Goal: Task Accomplishment & Management: Use online tool/utility

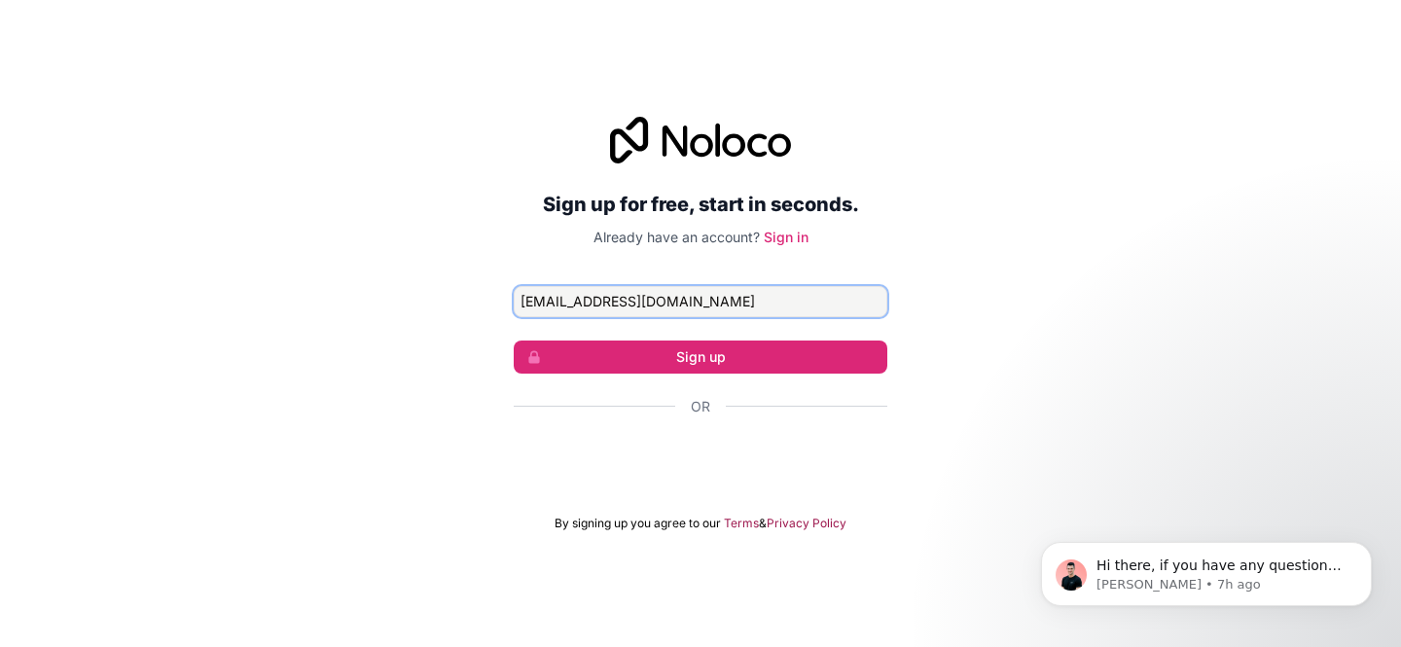
type input "[EMAIL_ADDRESS][DOMAIN_NAME]"
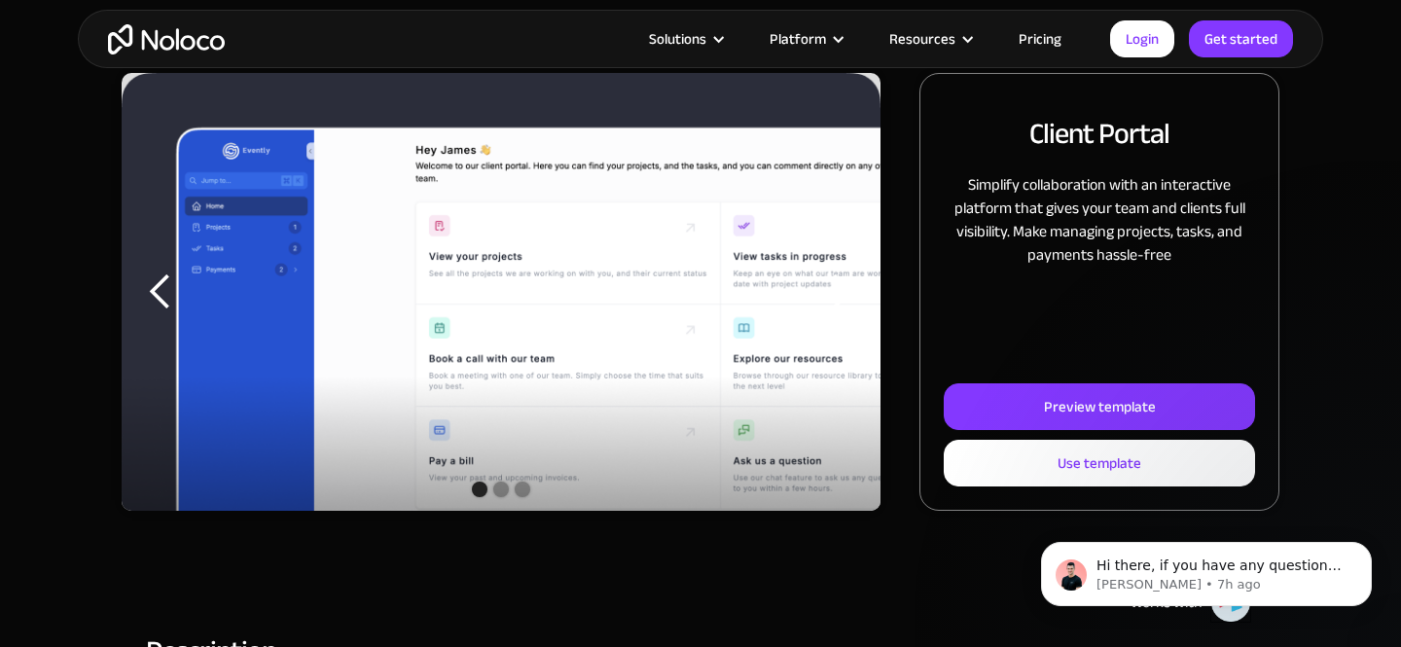
click at [1039, 31] on link "Pricing" at bounding box center [1039, 38] width 91 height 25
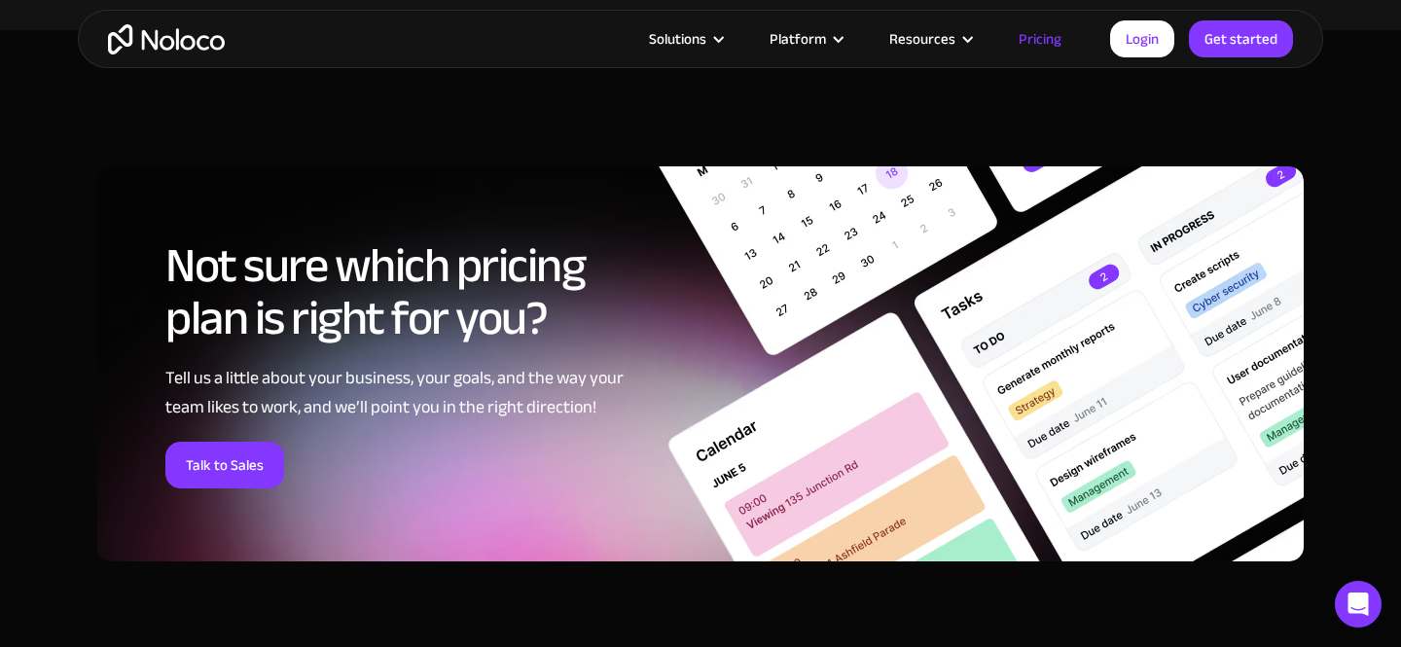
scroll to position [7830, 0]
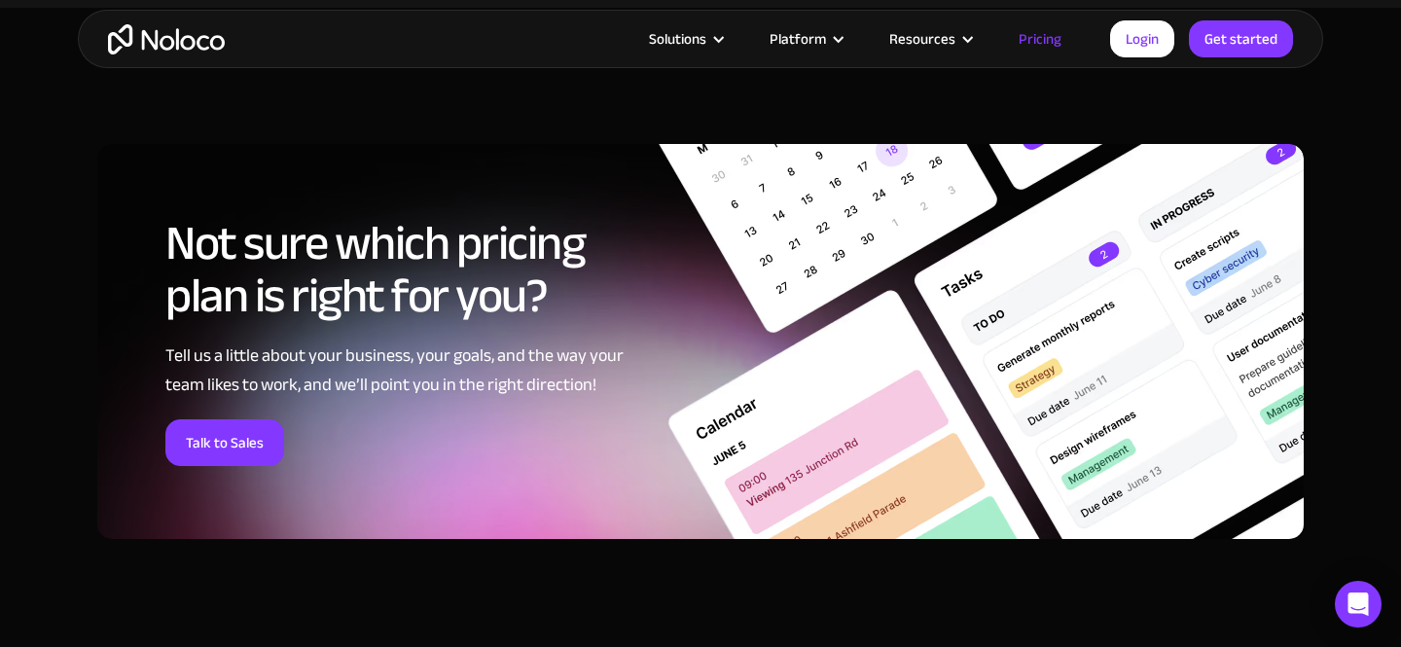
click at [1023, 44] on link "Pricing" at bounding box center [1039, 38] width 91 height 25
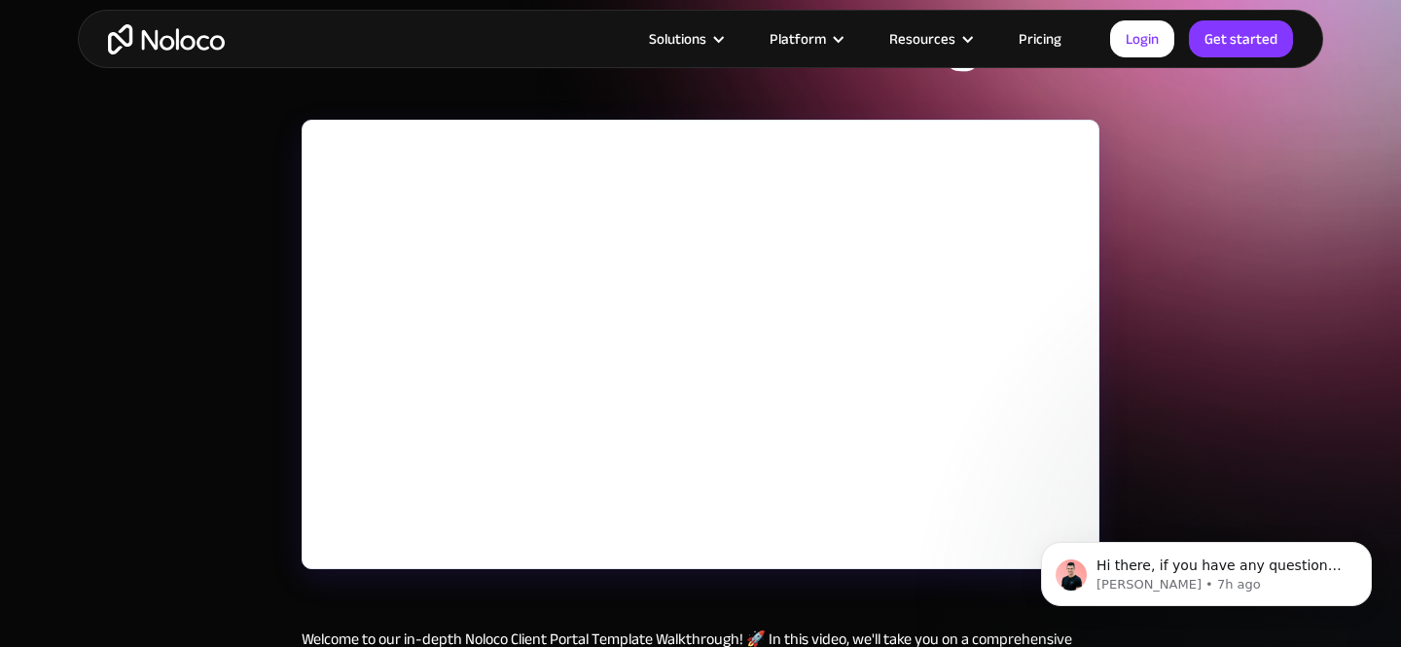
scroll to position [180, 0]
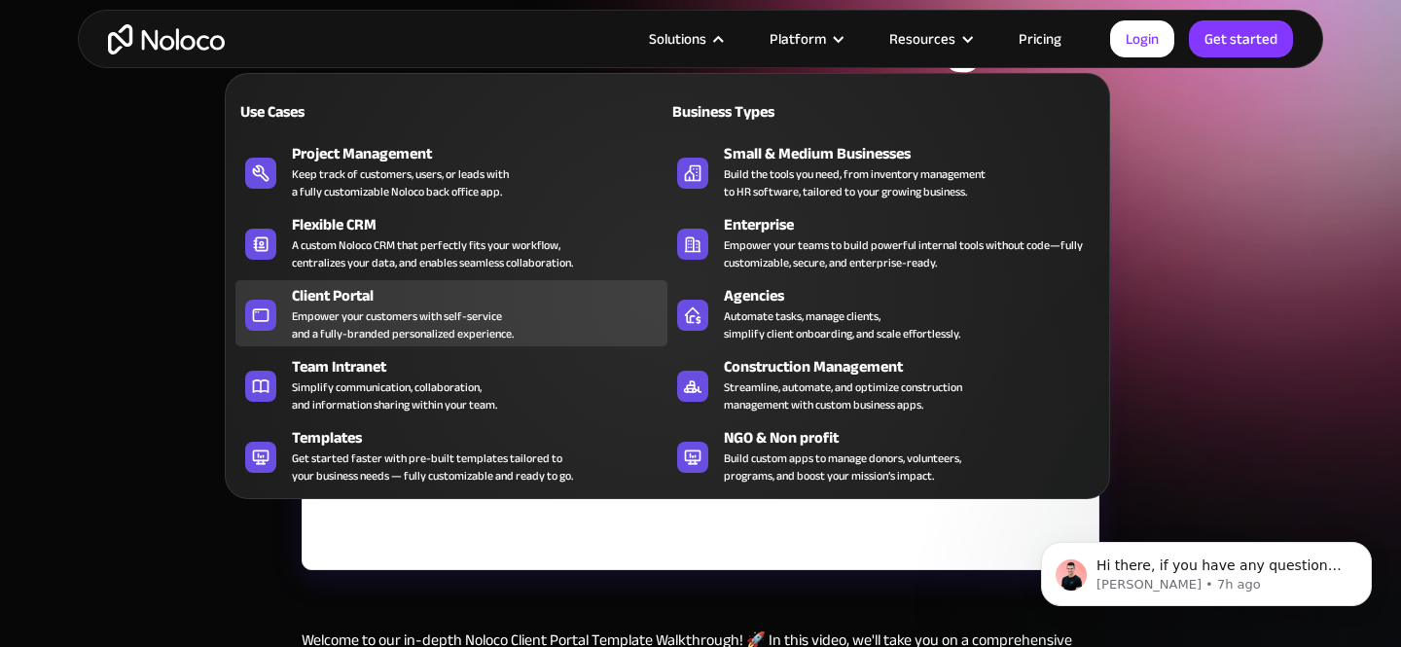
click at [375, 320] on div "Empower your customers with self-service and a fully-branded personalized exper…" at bounding box center [403, 324] width 222 height 35
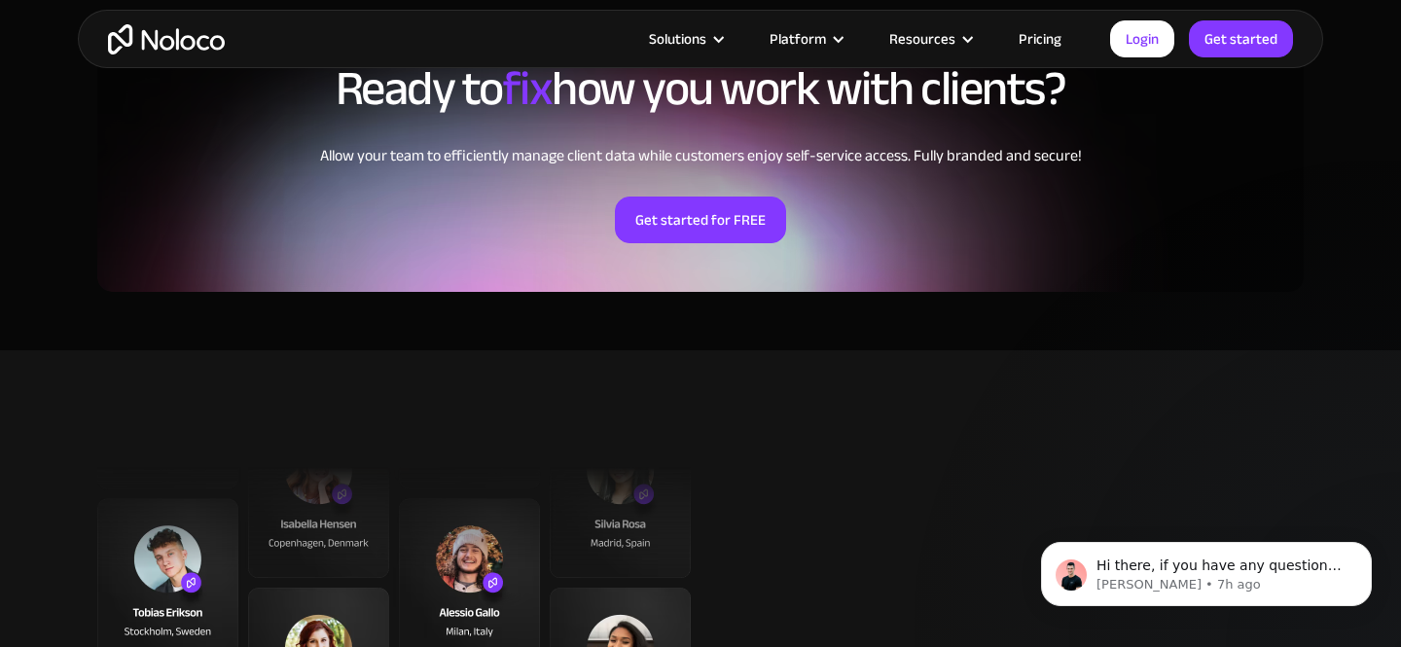
scroll to position [4632, 0]
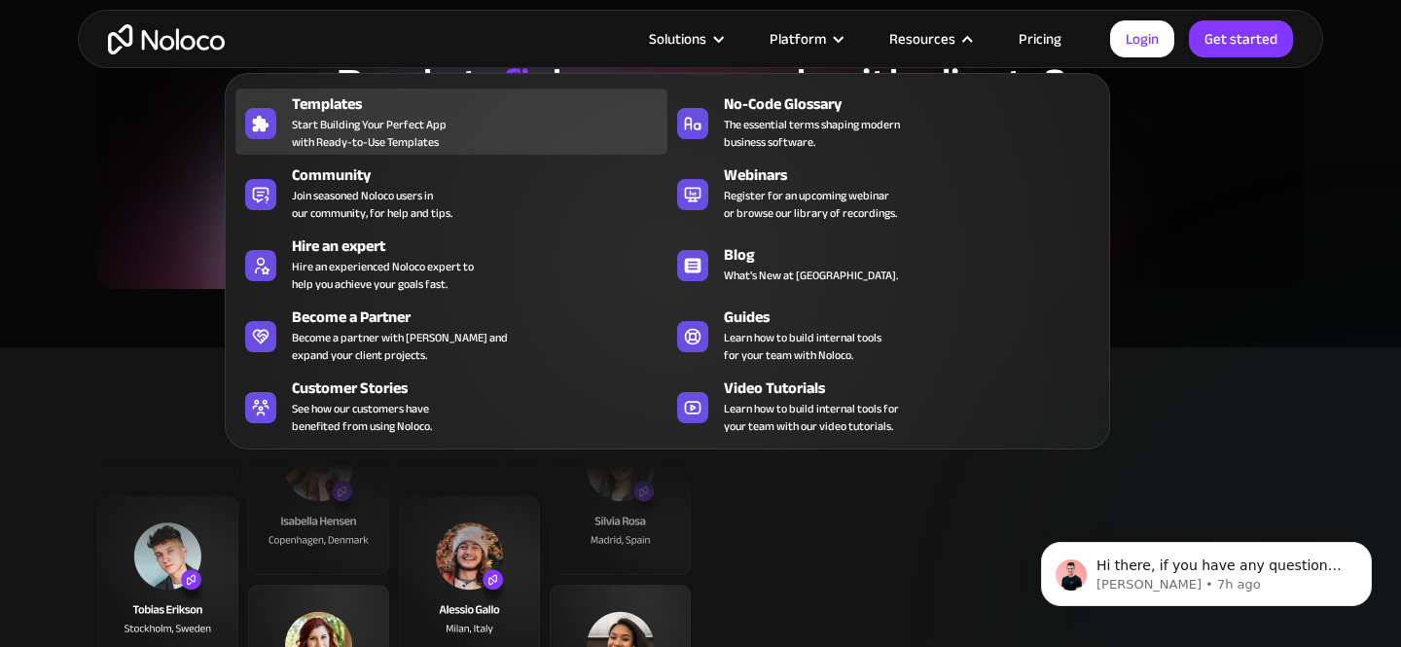
click at [367, 131] on span "Start Building Your Perfect App with Ready-to-Use Templates" at bounding box center [369, 133] width 155 height 35
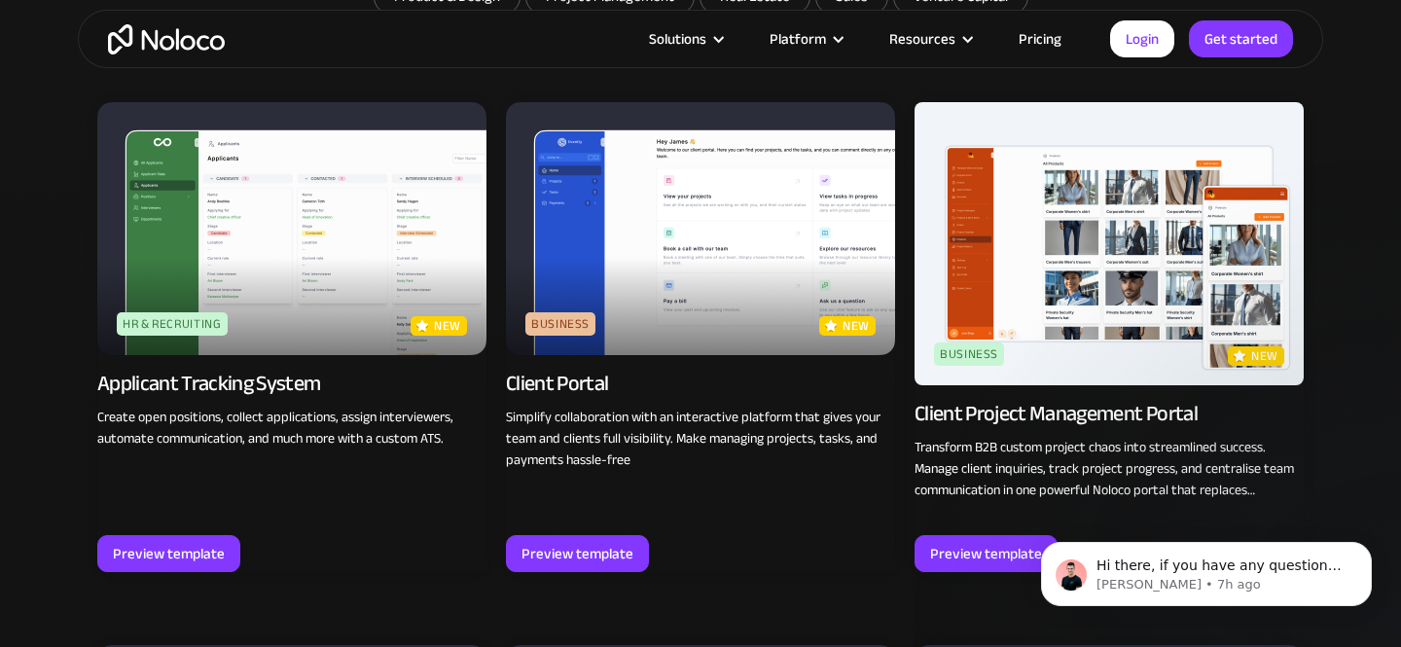
scroll to position [1312, 0]
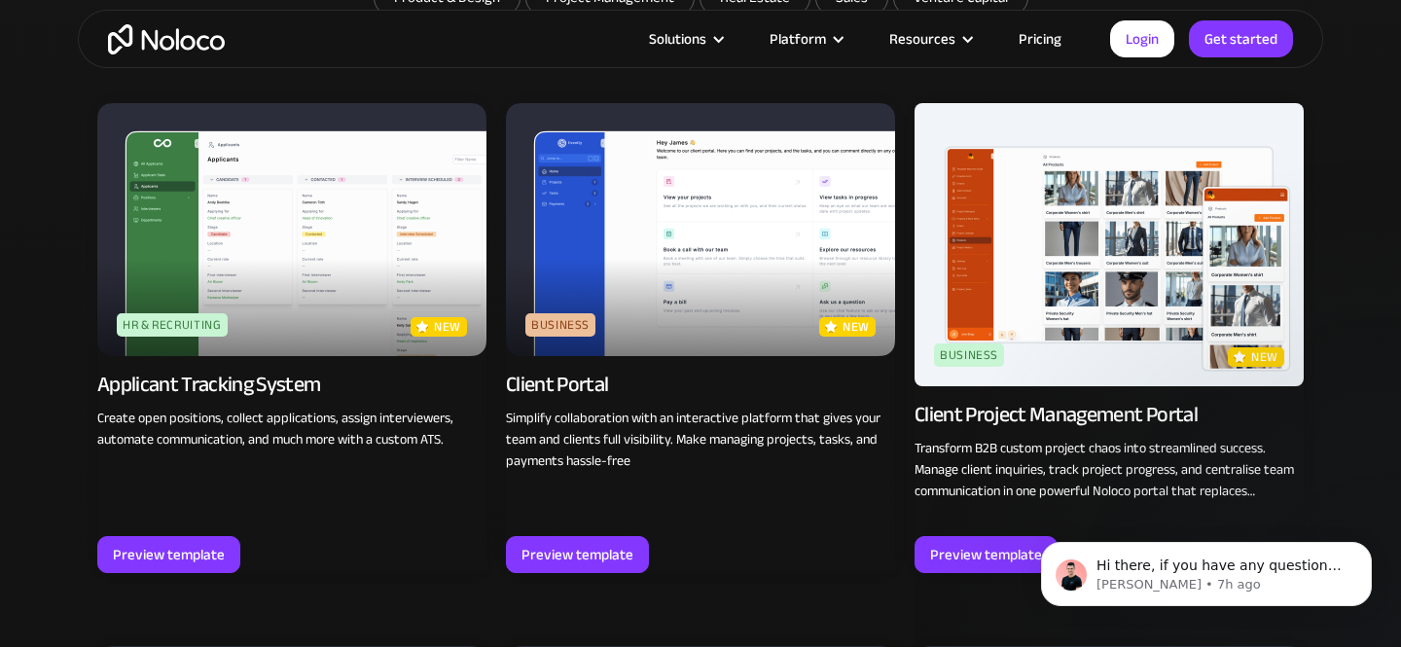
click at [1136, 283] on img at bounding box center [1109, 244] width 389 height 283
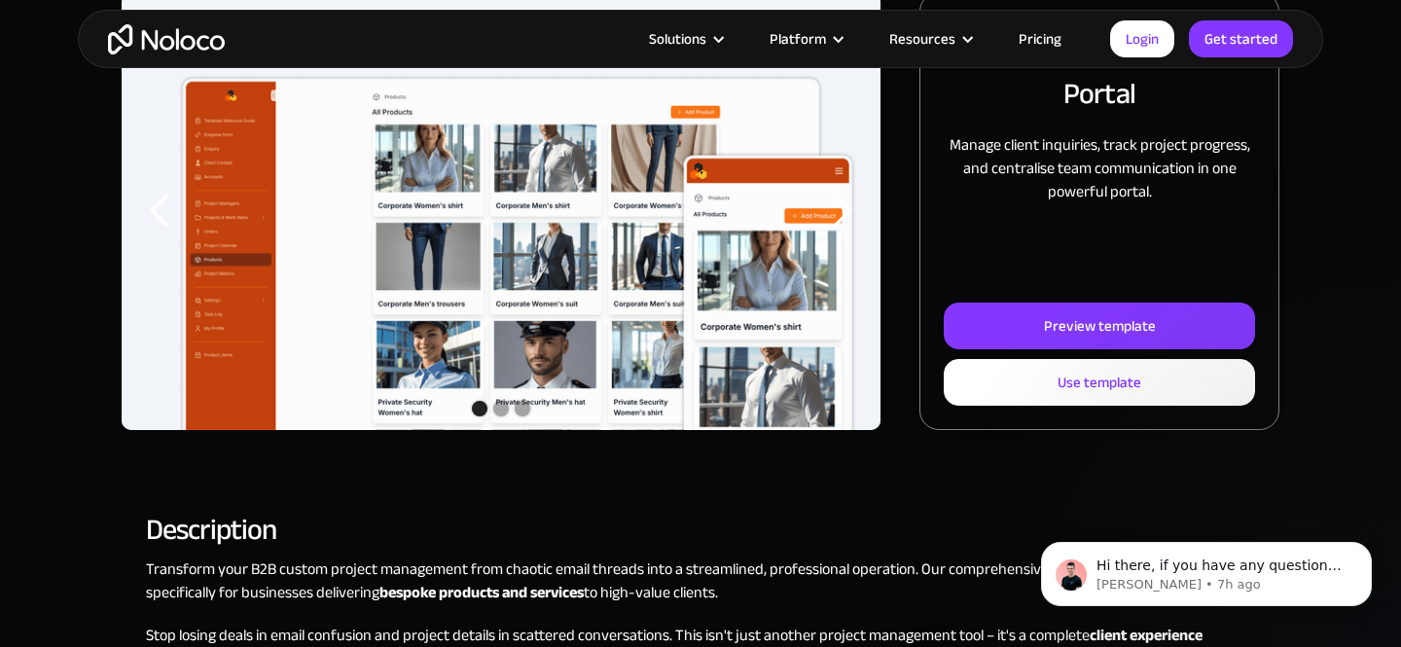
scroll to position [340, 0]
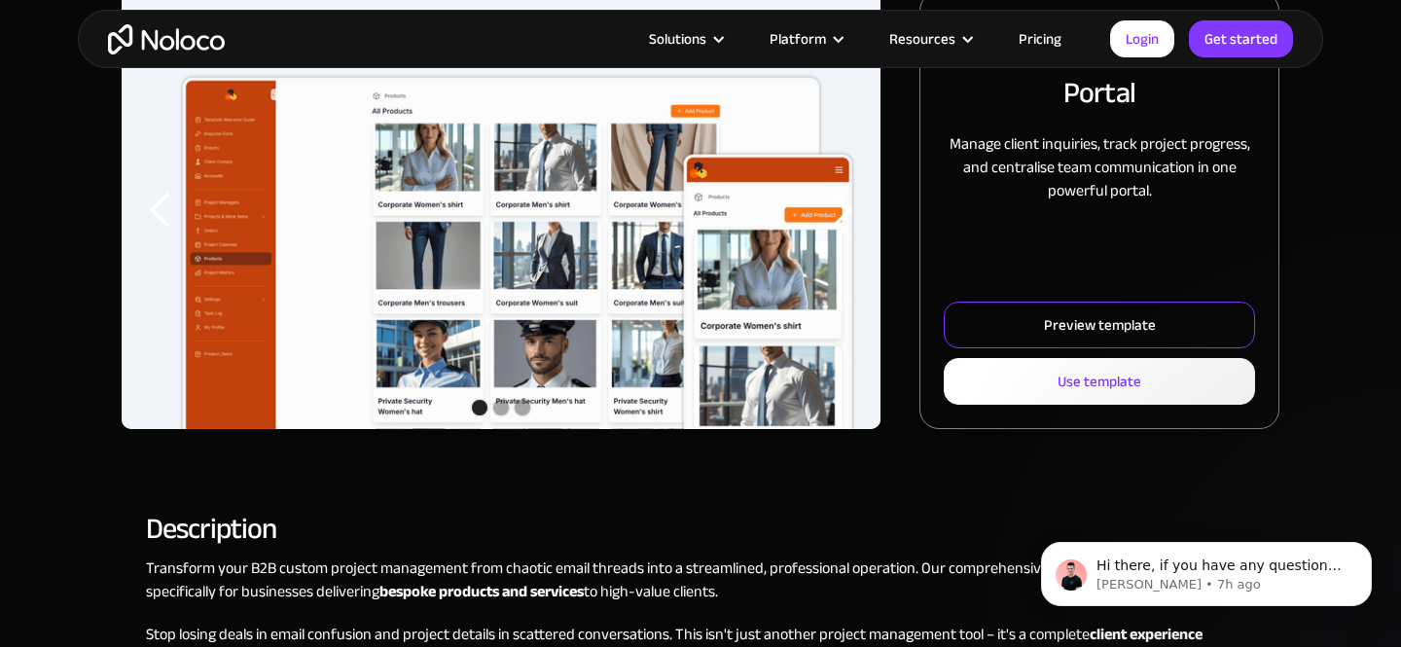
click at [1132, 320] on div "Preview template" at bounding box center [1100, 324] width 112 height 25
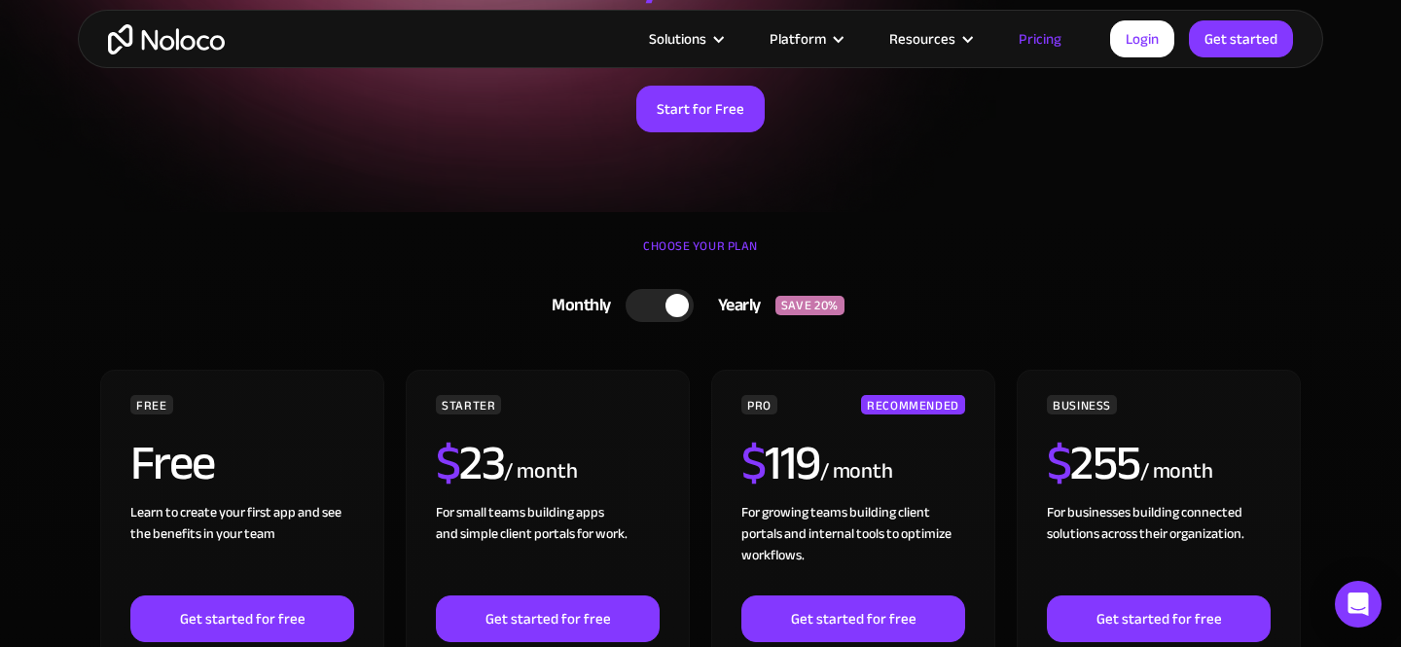
scroll to position [306, 0]
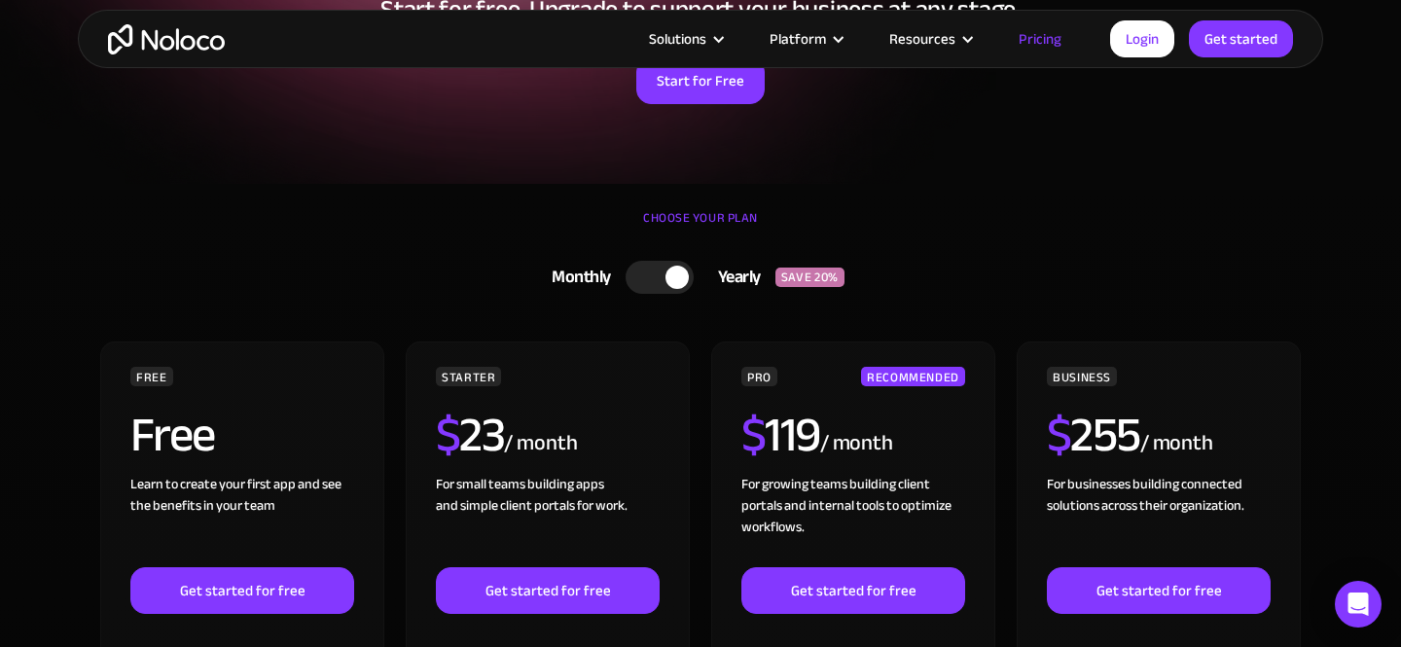
click at [661, 279] on div at bounding box center [660, 277] width 68 height 33
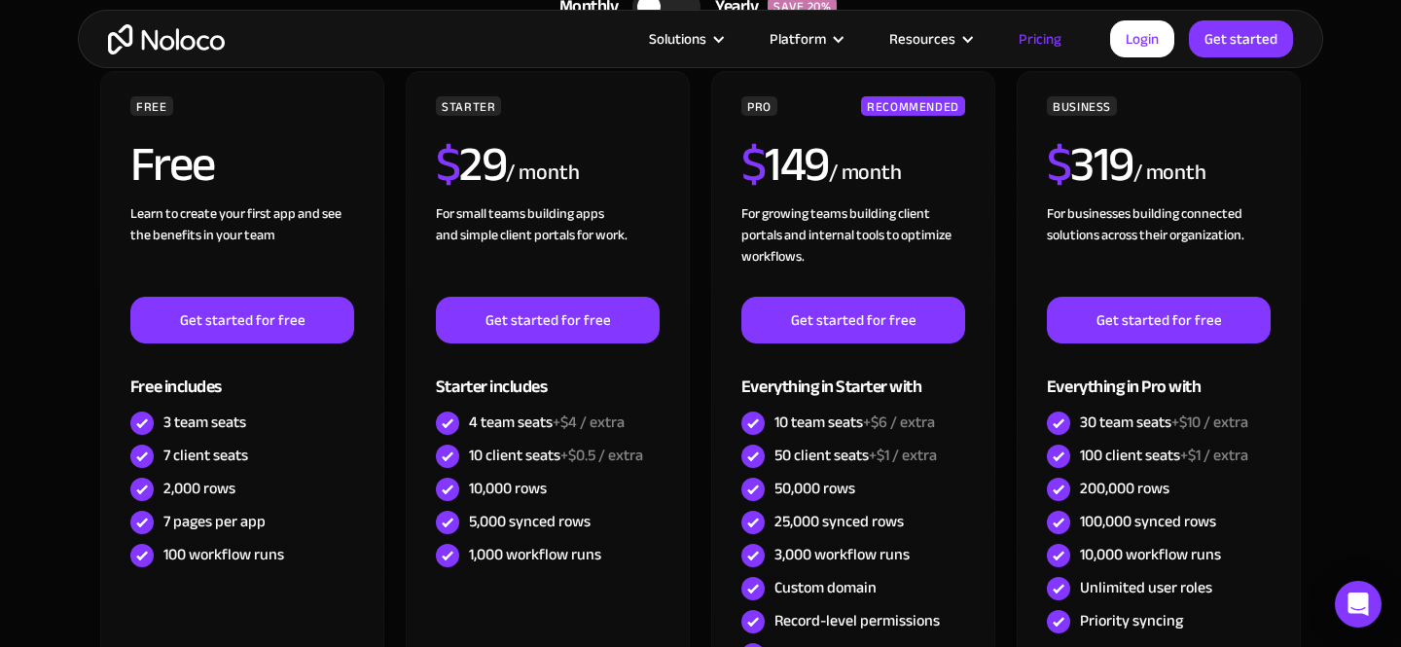
scroll to position [599, 0]
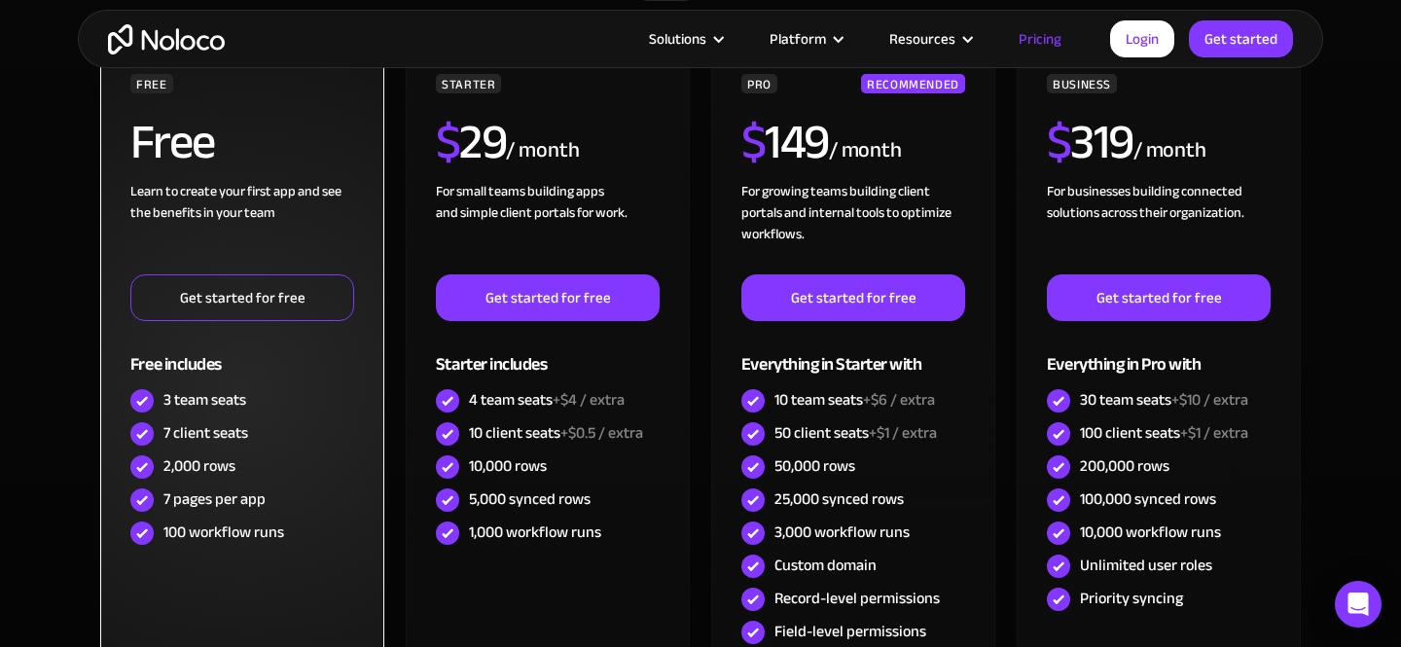
click at [297, 307] on link "Get started for free" at bounding box center [242, 297] width 224 height 47
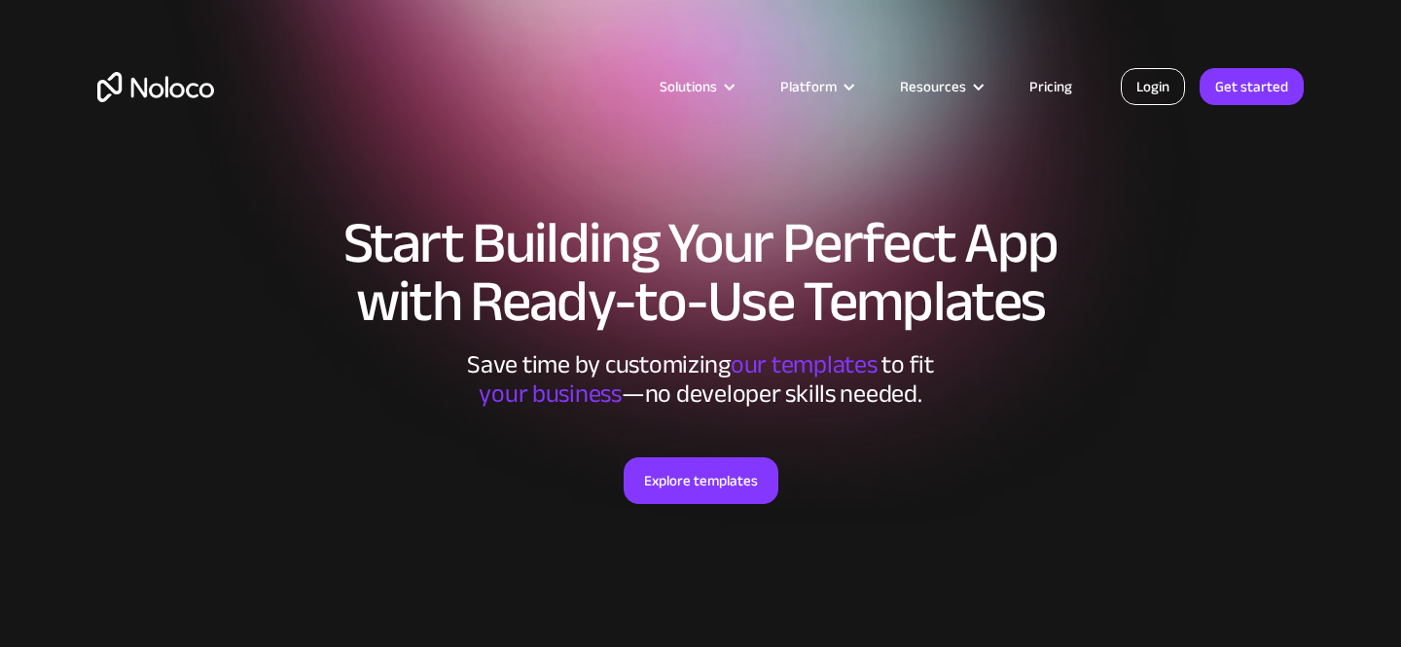
click at [1143, 82] on link "Login" at bounding box center [1153, 86] width 64 height 37
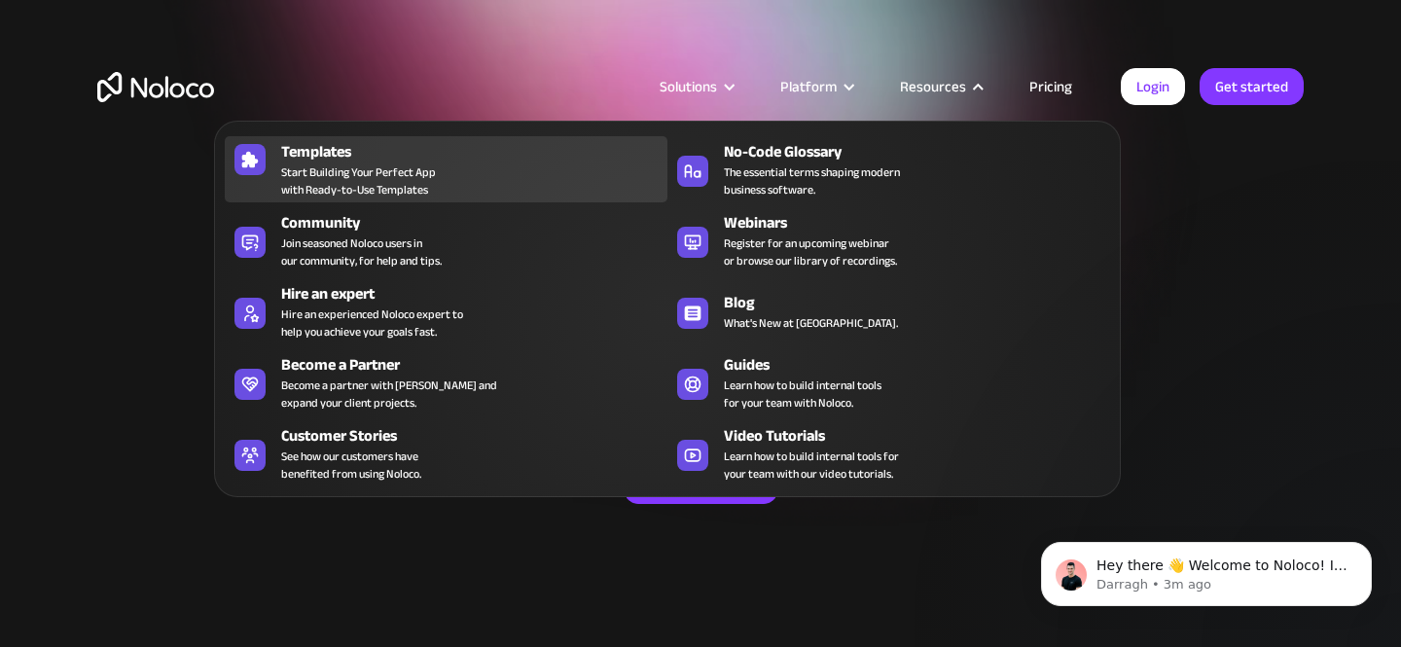
click at [302, 163] on span "Start Building Your Perfect App with Ready-to-Use Templates" at bounding box center [358, 180] width 155 height 35
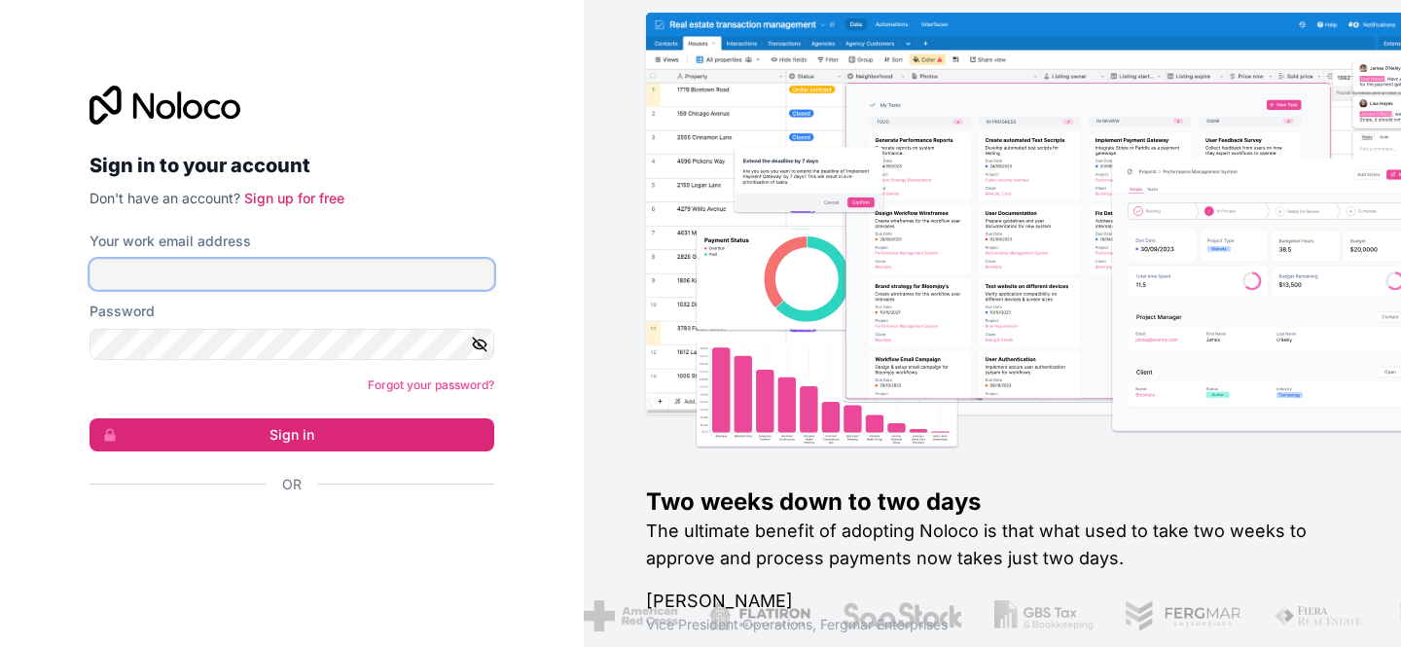
click at [377, 284] on input "Your work email address" at bounding box center [292, 274] width 405 height 31
click at [335, 274] on input "Your work email address" at bounding box center [292, 274] width 405 height 31
type input "[EMAIL_ADDRESS][DOMAIN_NAME]"
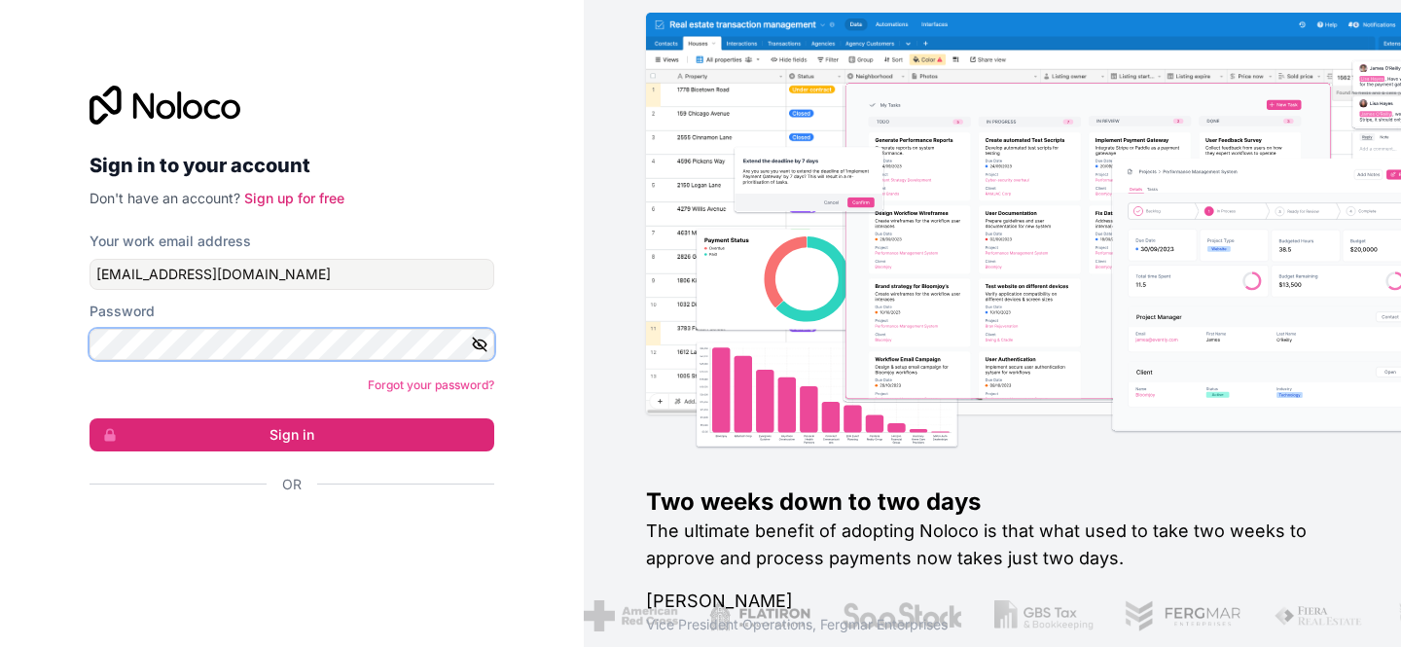
click at [90, 418] on button "Sign in" at bounding box center [292, 434] width 405 height 33
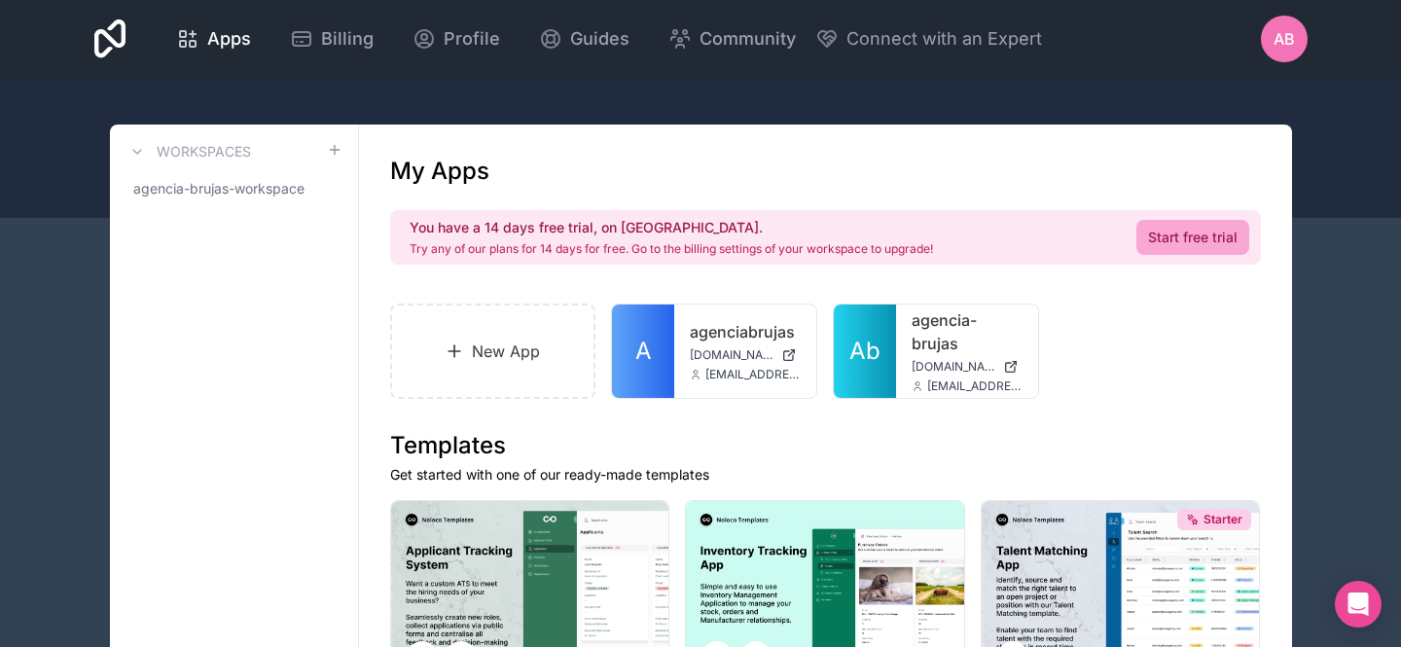
click at [998, 346] on div at bounding box center [1003, 335] width 39 height 39
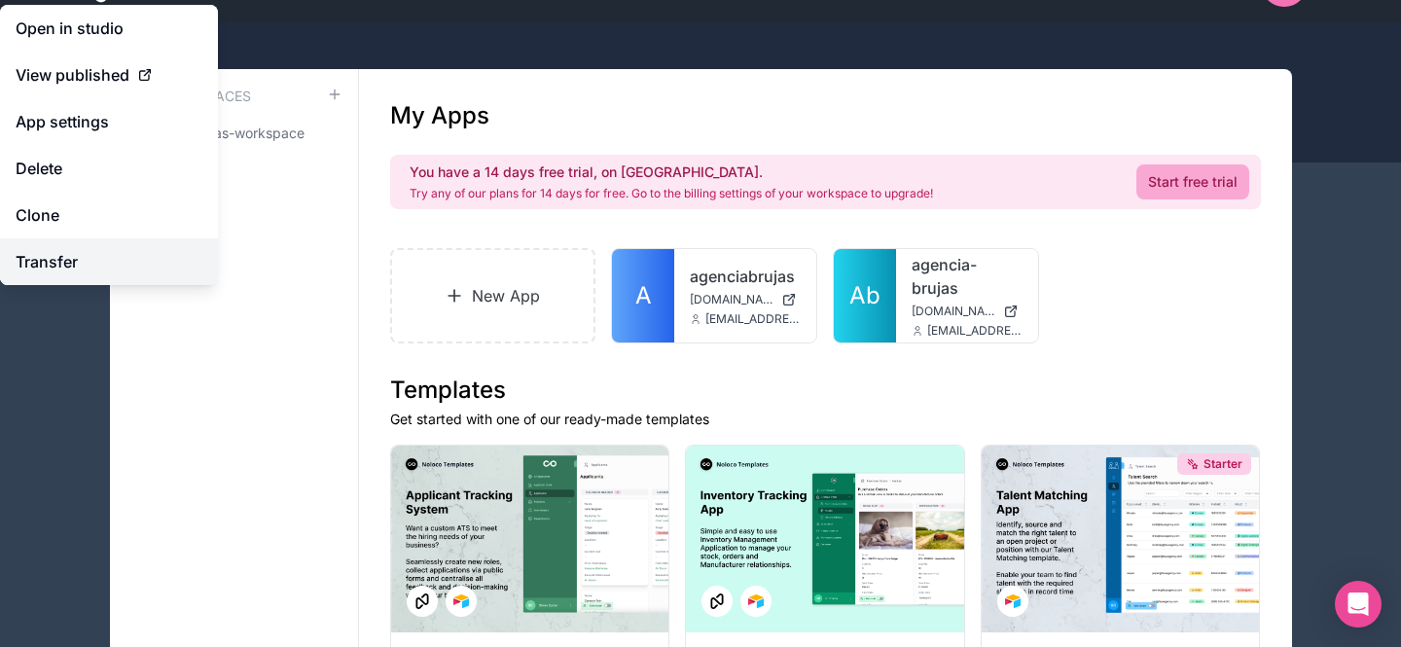
scroll to position [49, 0]
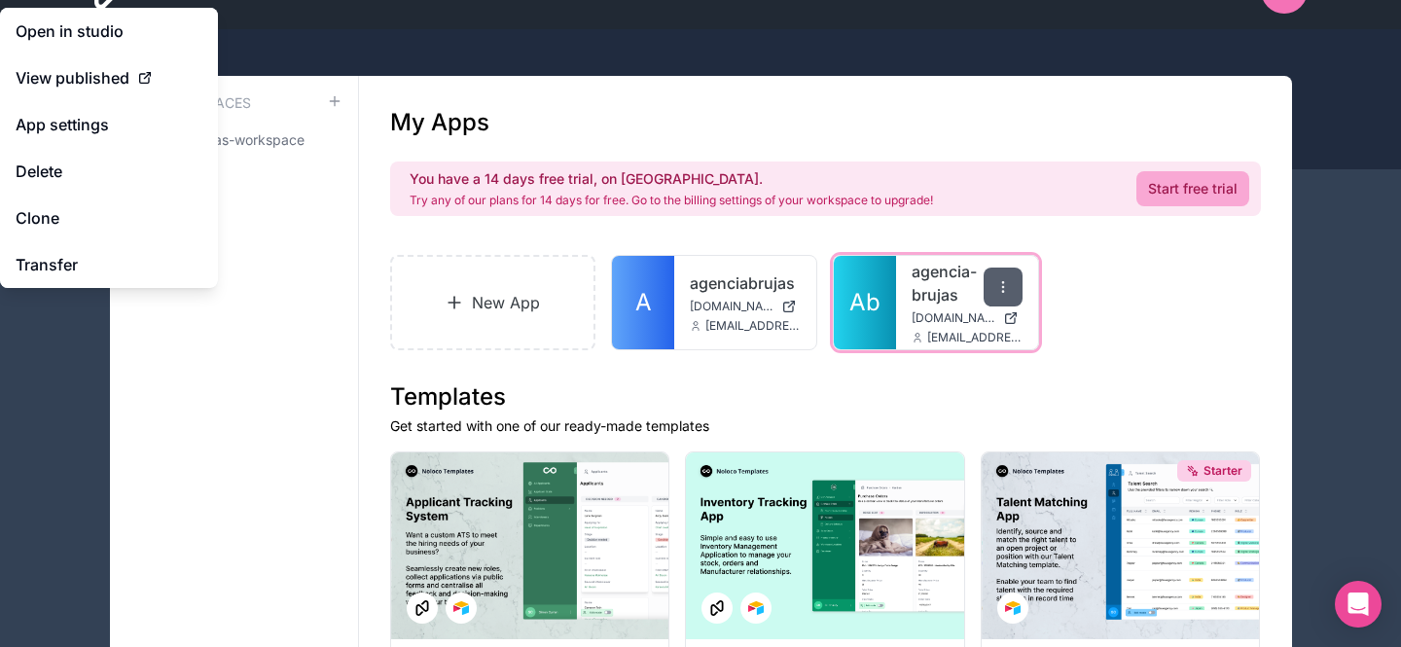
click at [999, 286] on icon at bounding box center [1003, 287] width 16 height 16
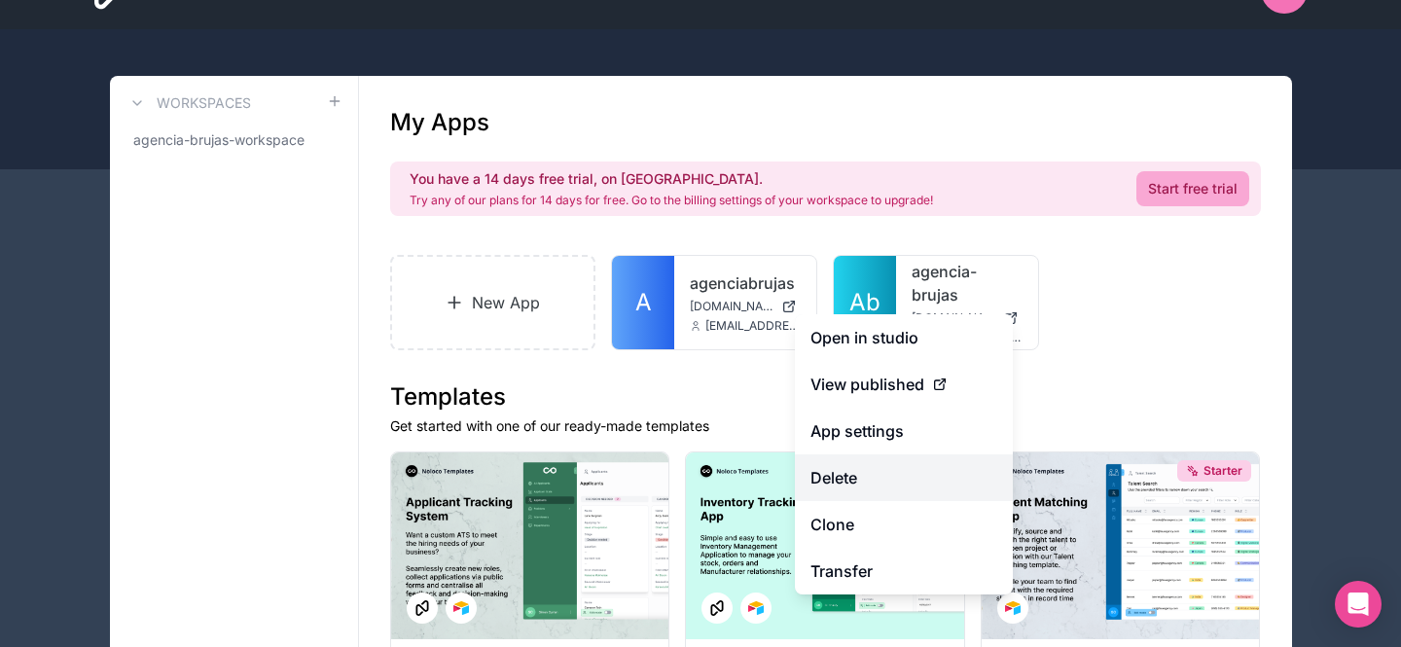
click at [887, 489] on button "Delete" at bounding box center [904, 477] width 218 height 47
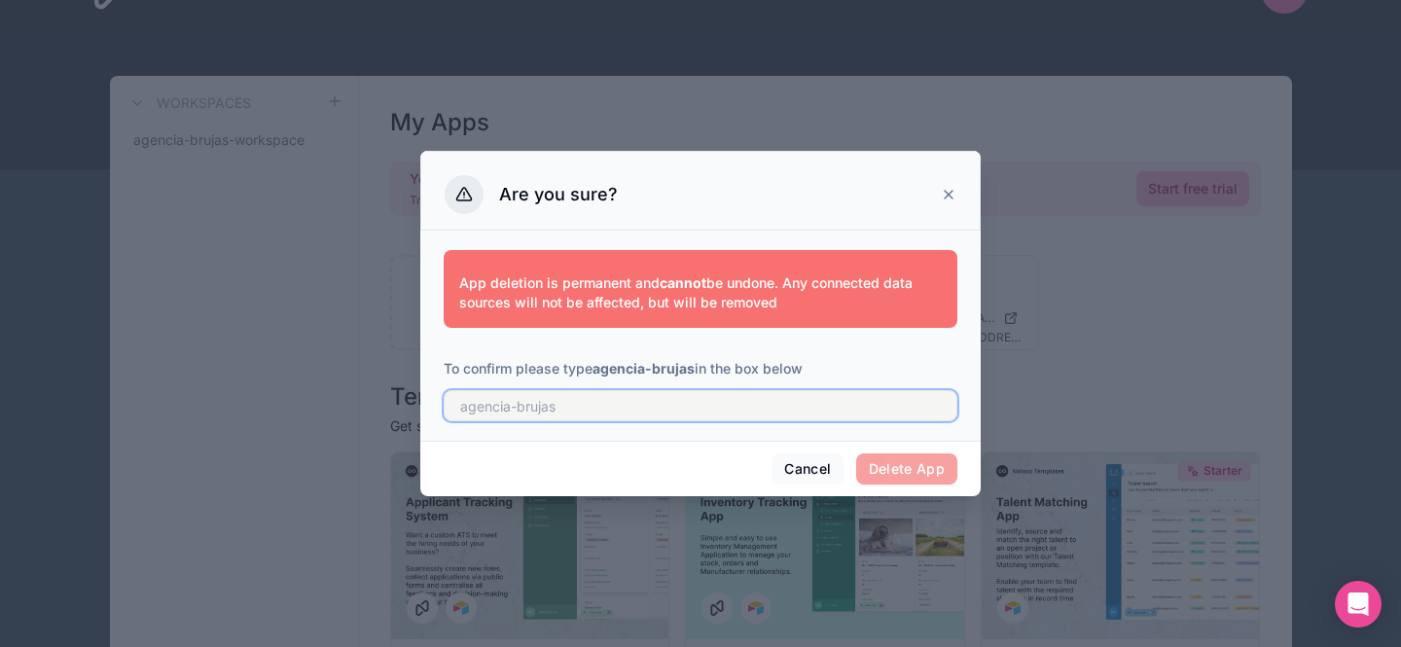
click at [731, 417] on input "text" at bounding box center [701, 405] width 514 height 31
type input "agencia-brujas"
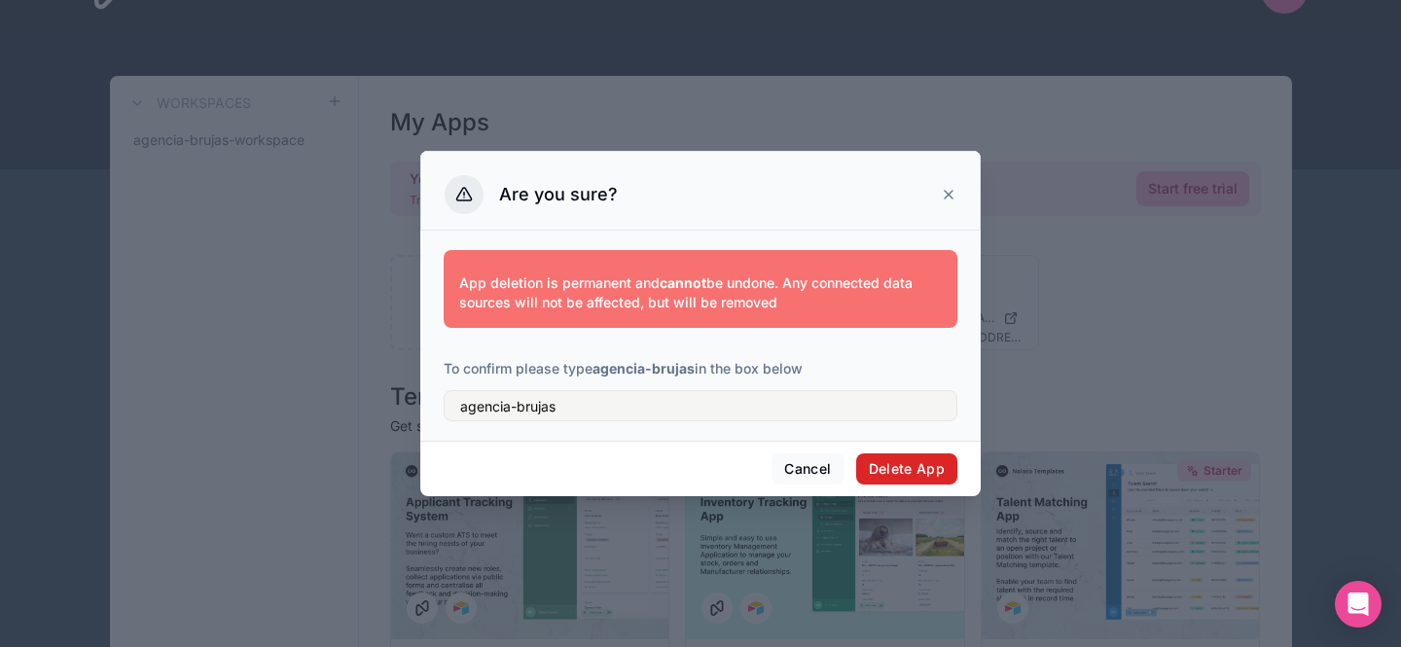
click at [915, 464] on button "Delete App" at bounding box center [907, 468] width 102 height 31
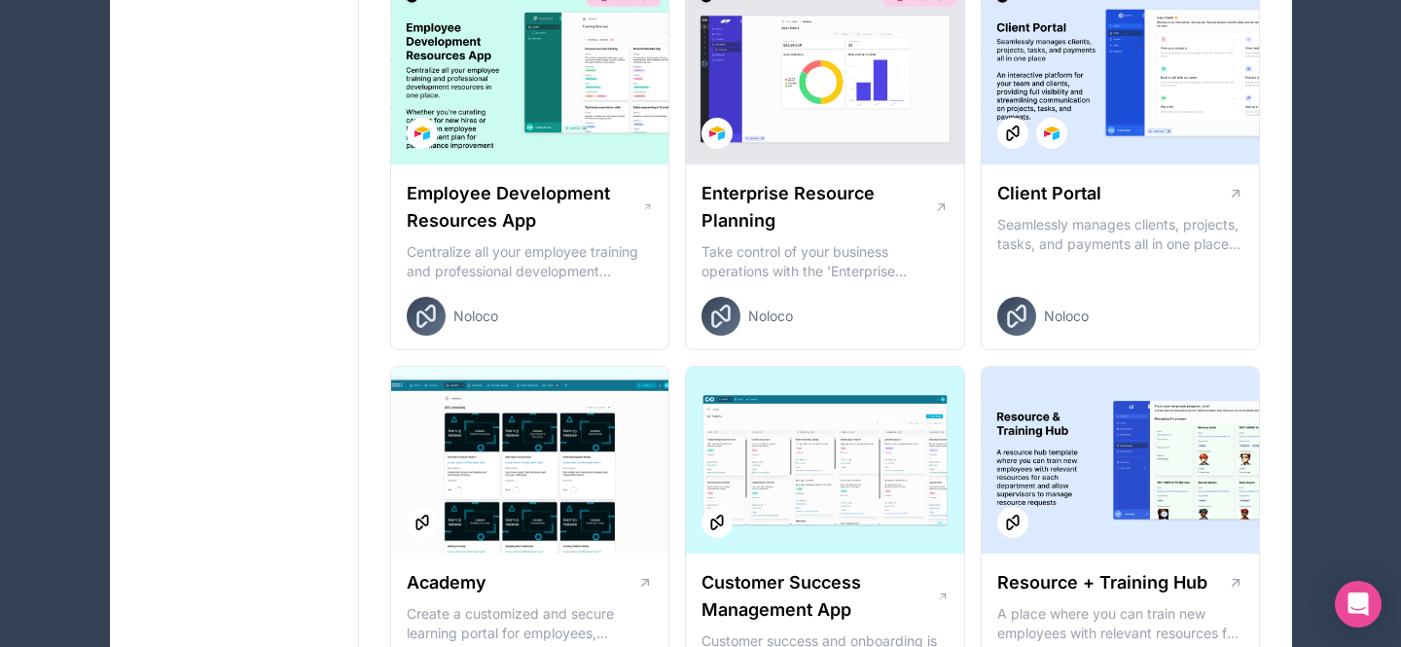
scroll to position [1690, 0]
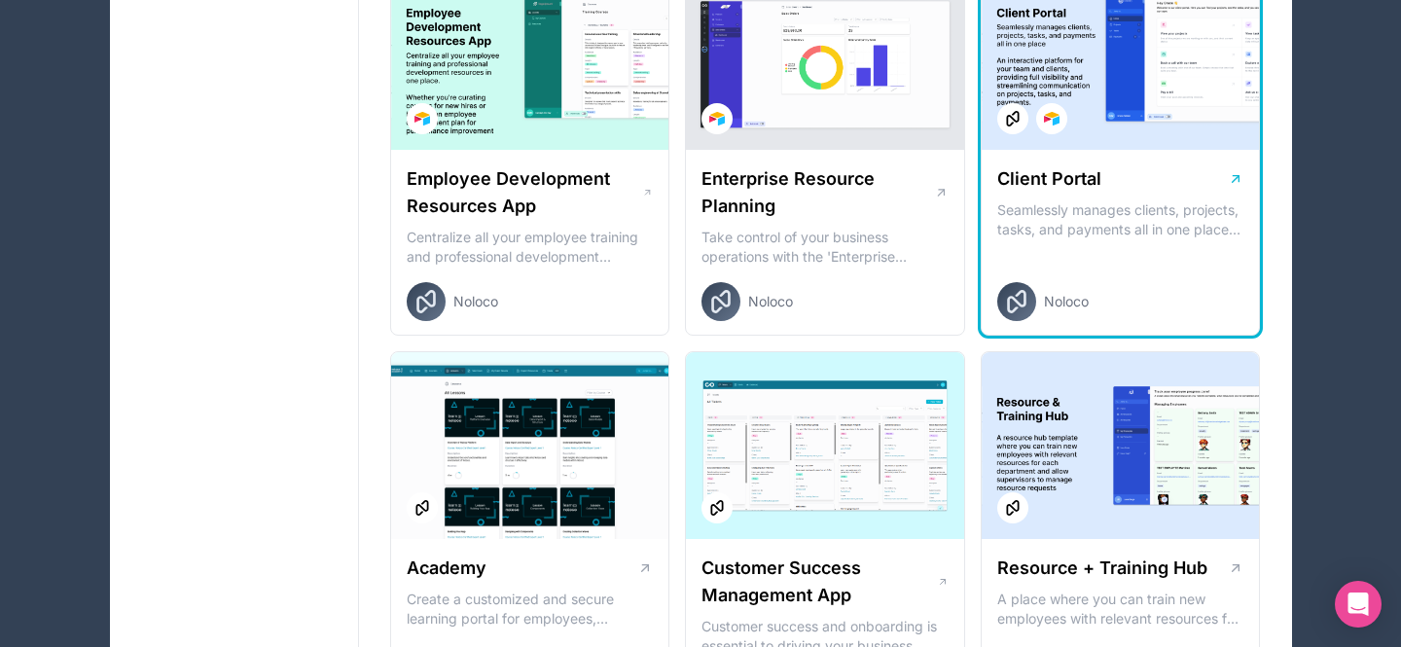
click at [1072, 136] on div at bounding box center [1121, 56] width 278 height 187
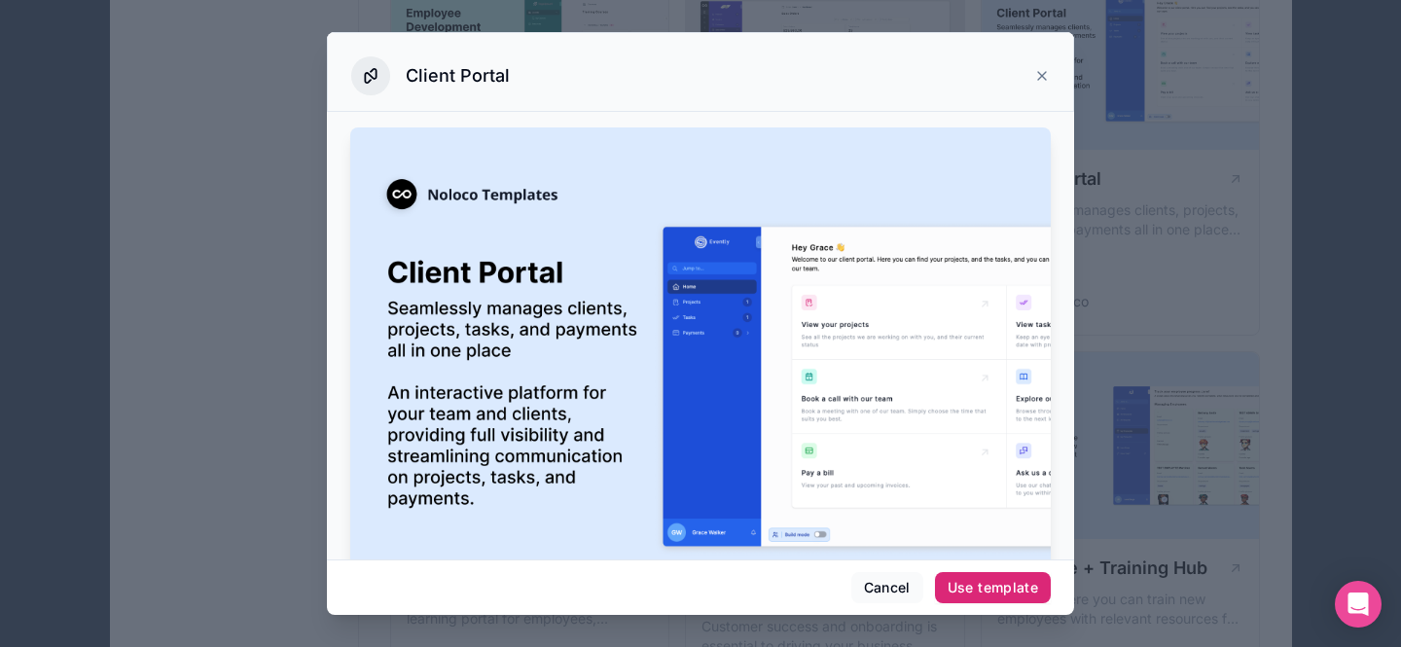
click at [995, 590] on div "Use template" at bounding box center [993, 588] width 90 height 18
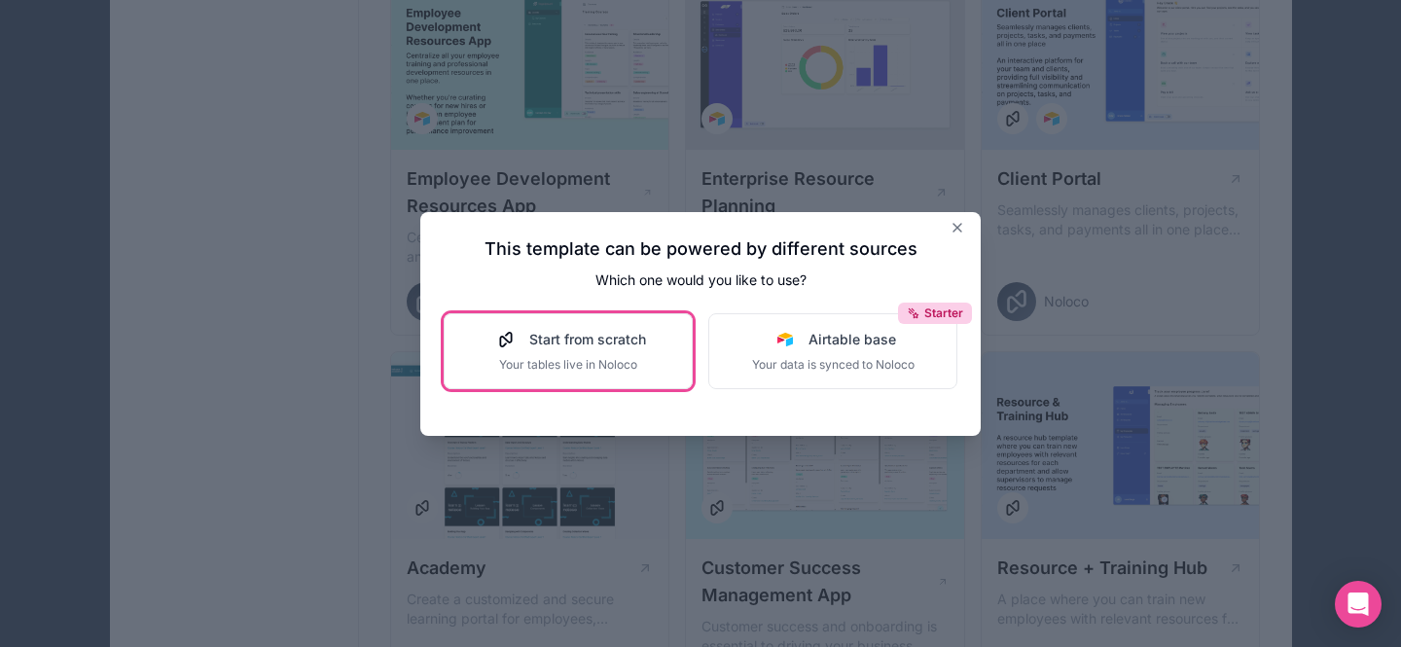
click at [620, 357] on span "Your tables live in Noloco" at bounding box center [568, 365] width 156 height 16
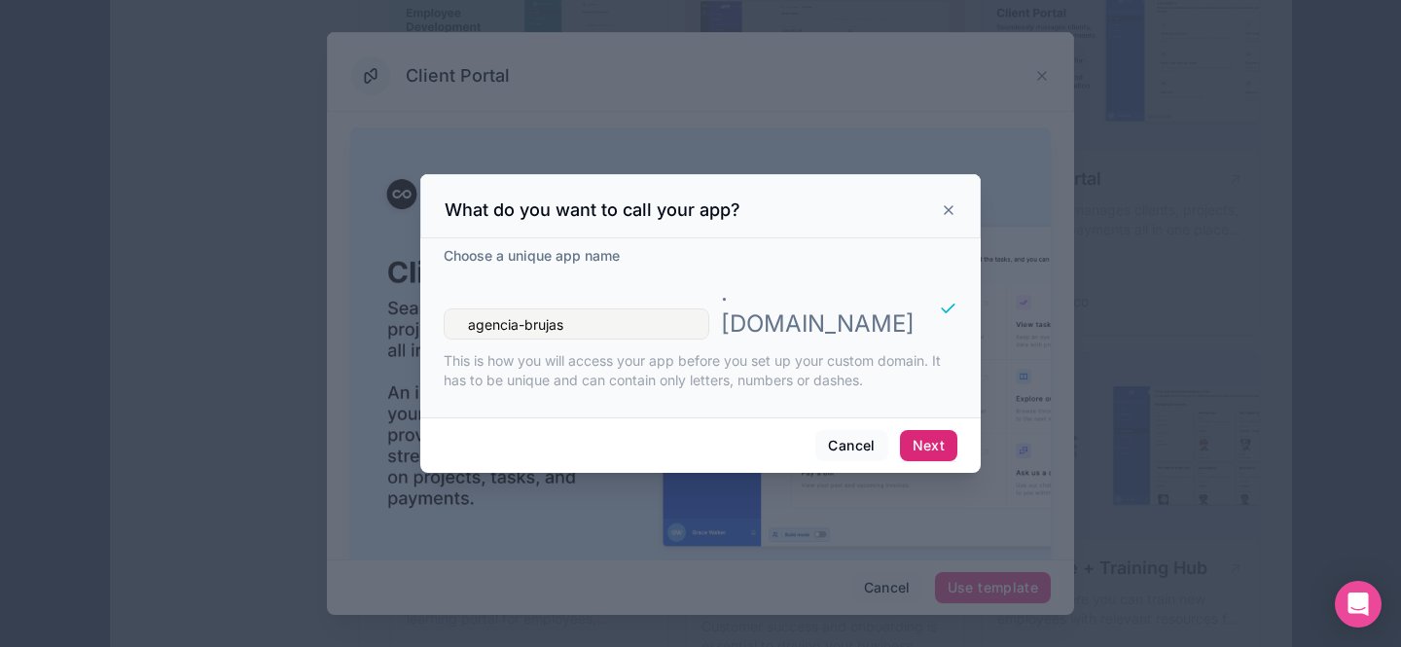
type input "agencia-brujas"
click at [916, 430] on button "Next" at bounding box center [928, 445] width 57 height 31
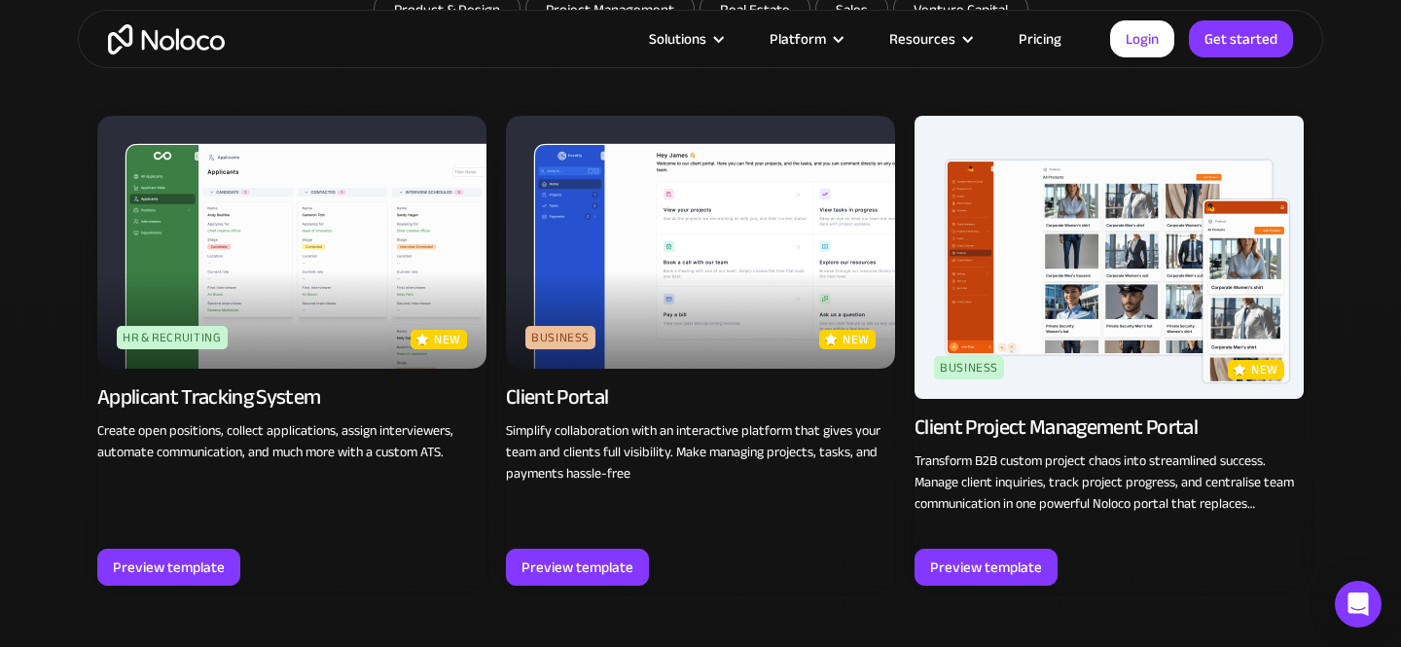
scroll to position [1314, 0]
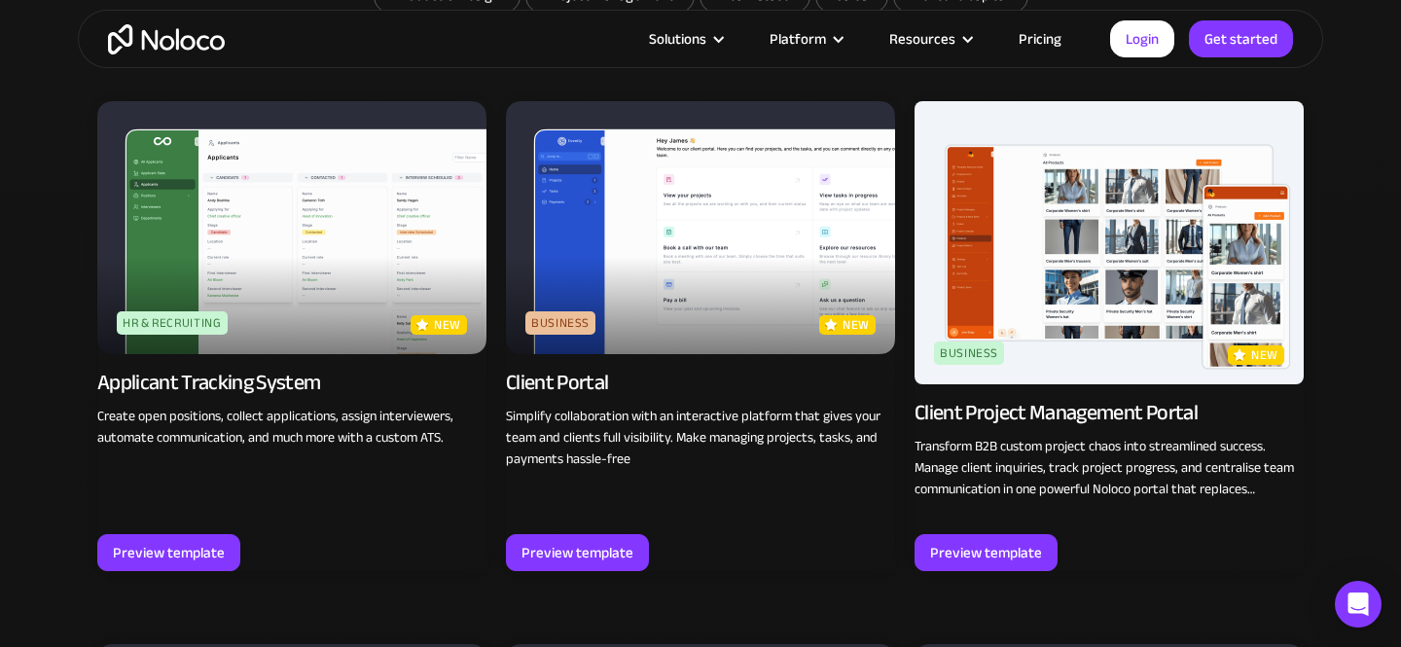
click at [621, 261] on img at bounding box center [700, 227] width 389 height 253
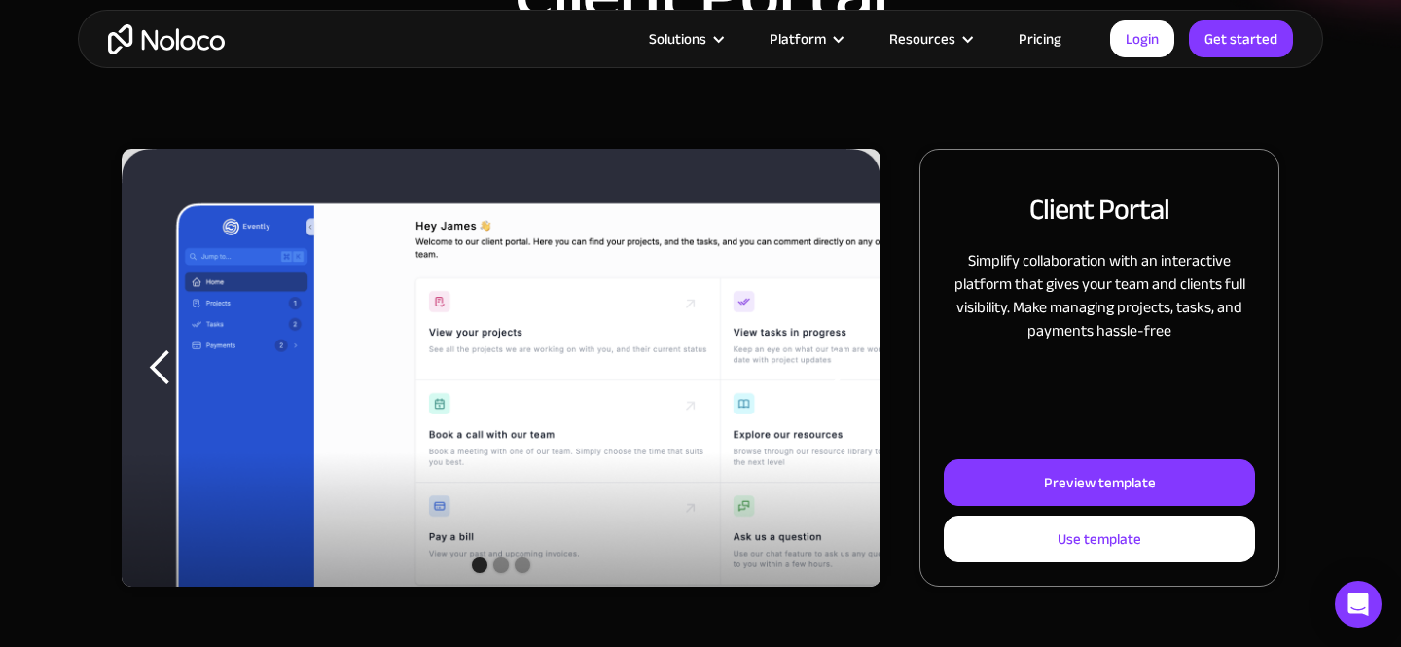
scroll to position [191, 0]
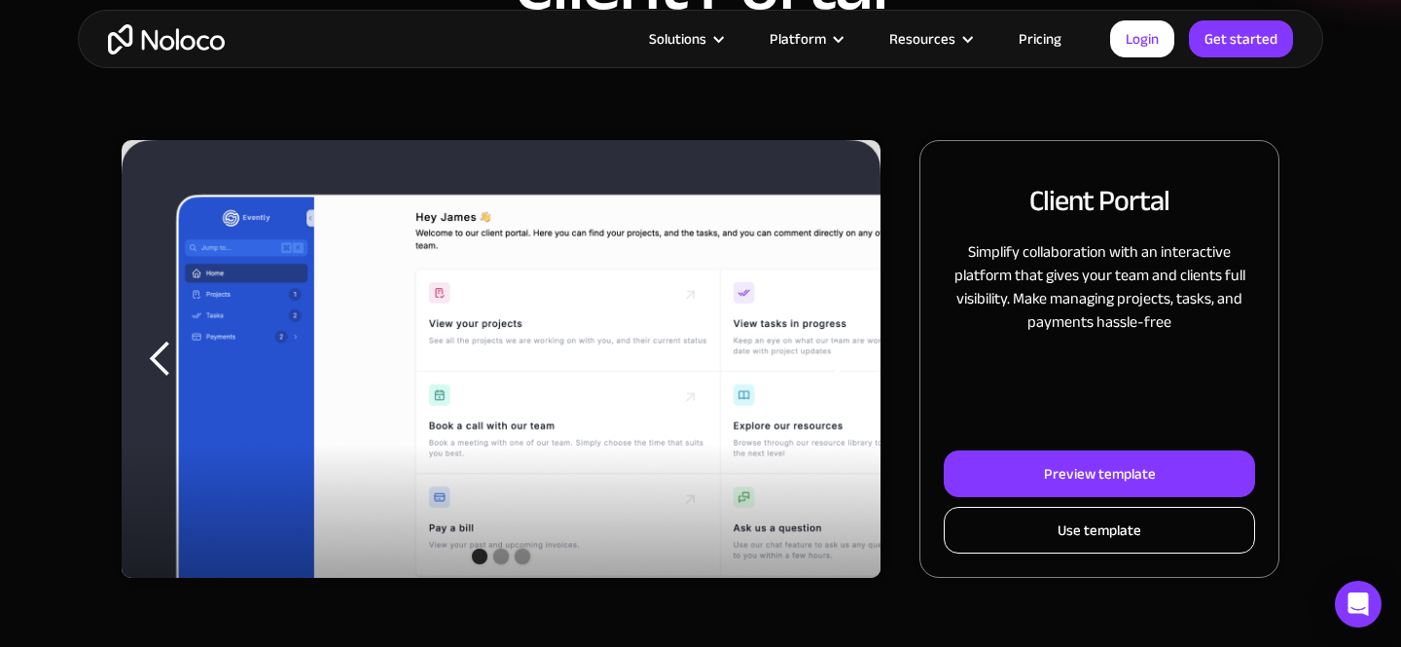
click at [1028, 545] on link "Use template" at bounding box center [1099, 530] width 311 height 47
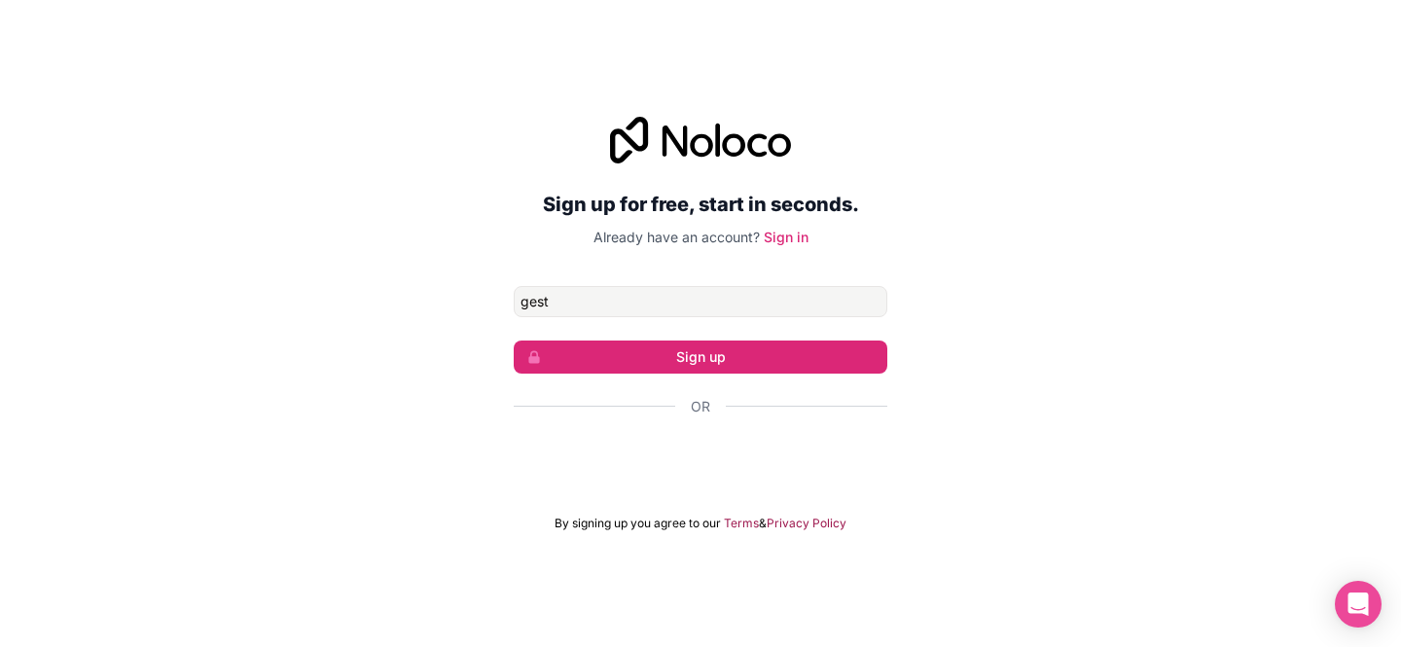
type input "[EMAIL_ADDRESS][DOMAIN_NAME]"
click button "Sign up" at bounding box center [701, 357] width 374 height 33
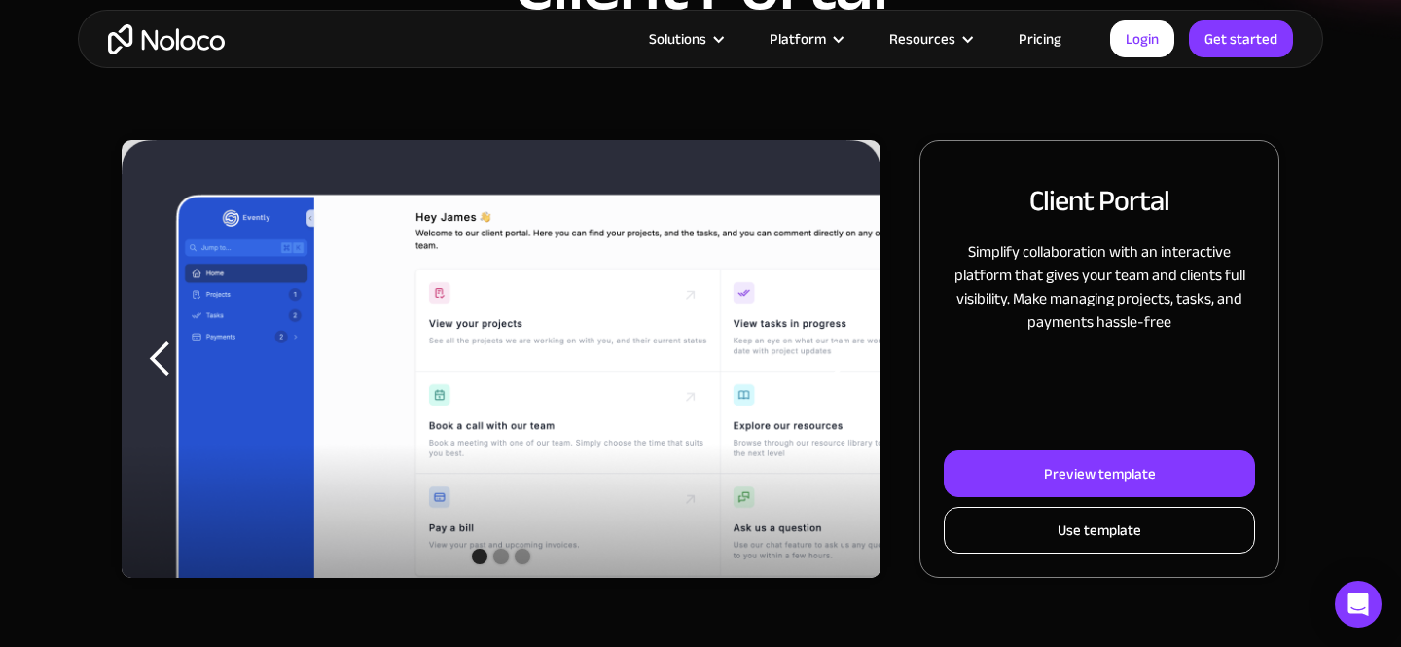
click at [1033, 540] on link "Use template" at bounding box center [1099, 530] width 311 height 47
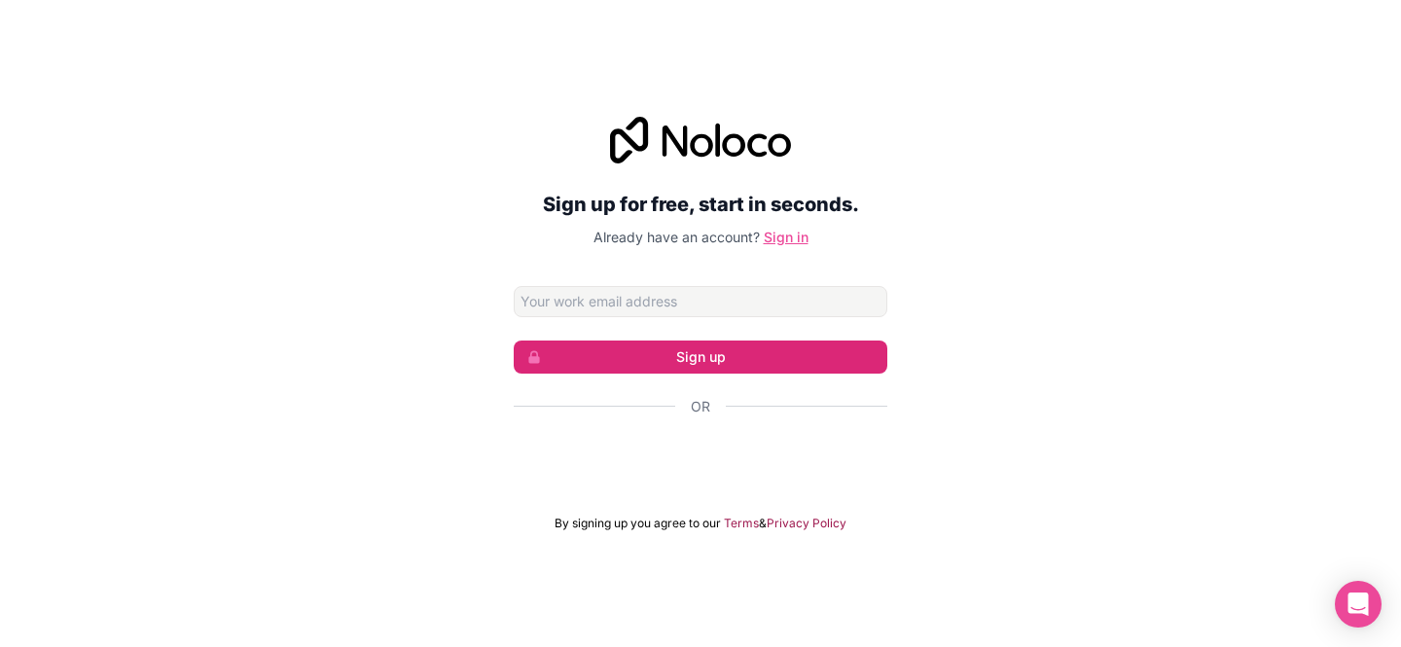
click at [776, 239] on link "Sign in" at bounding box center [786, 237] width 45 height 17
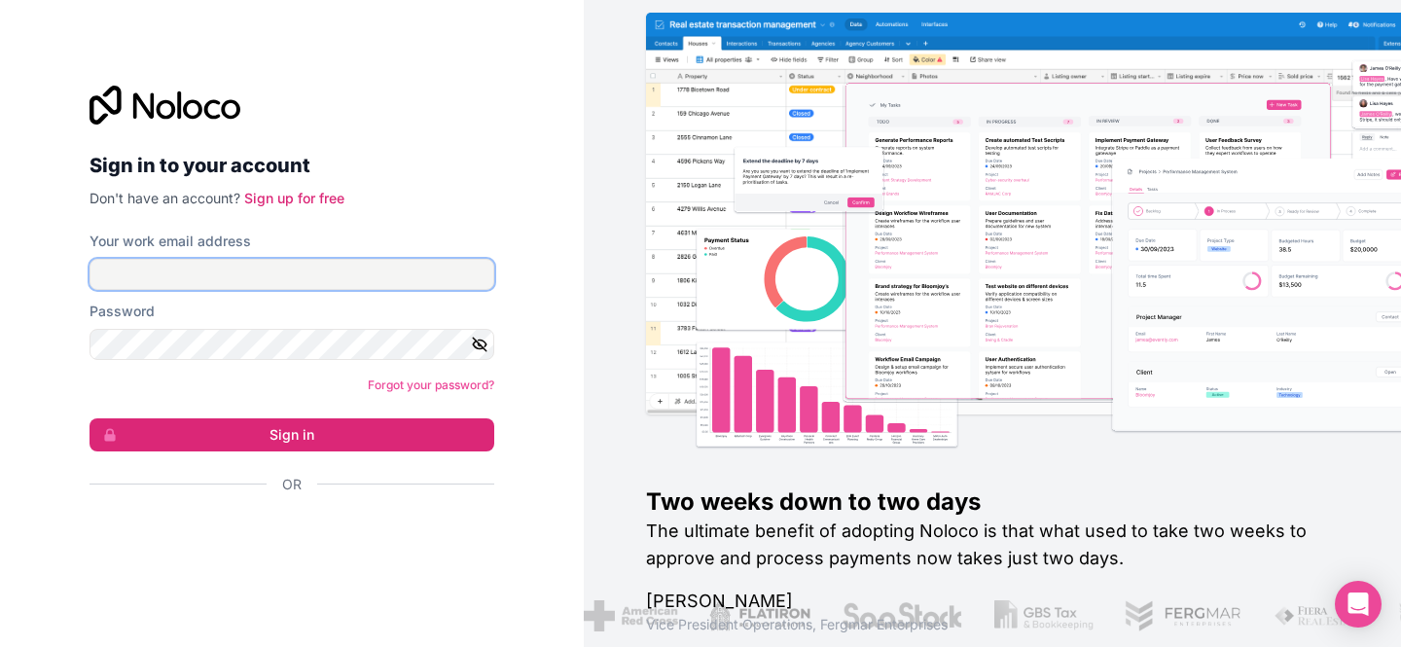
click at [178, 270] on input "Your work email address" at bounding box center [292, 274] width 405 height 31
type input "gestion@nomart.es"
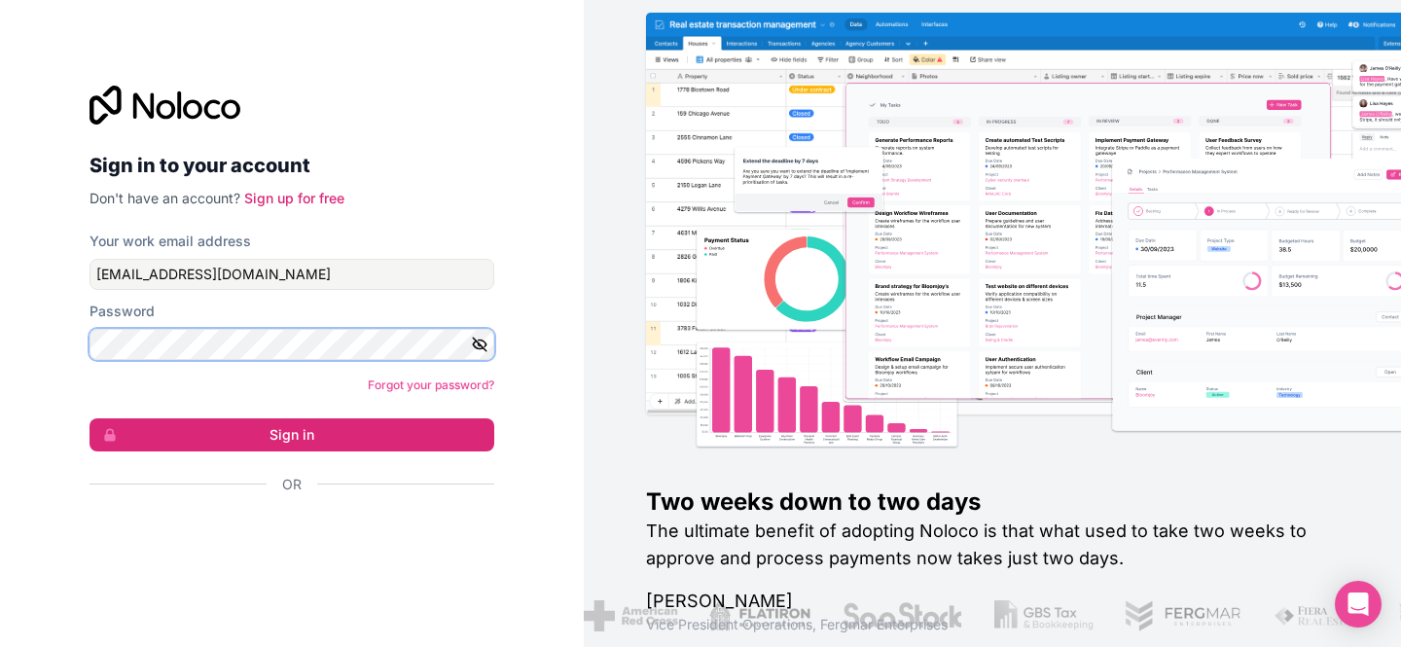
click at [90, 418] on button "Sign in" at bounding box center [292, 434] width 405 height 33
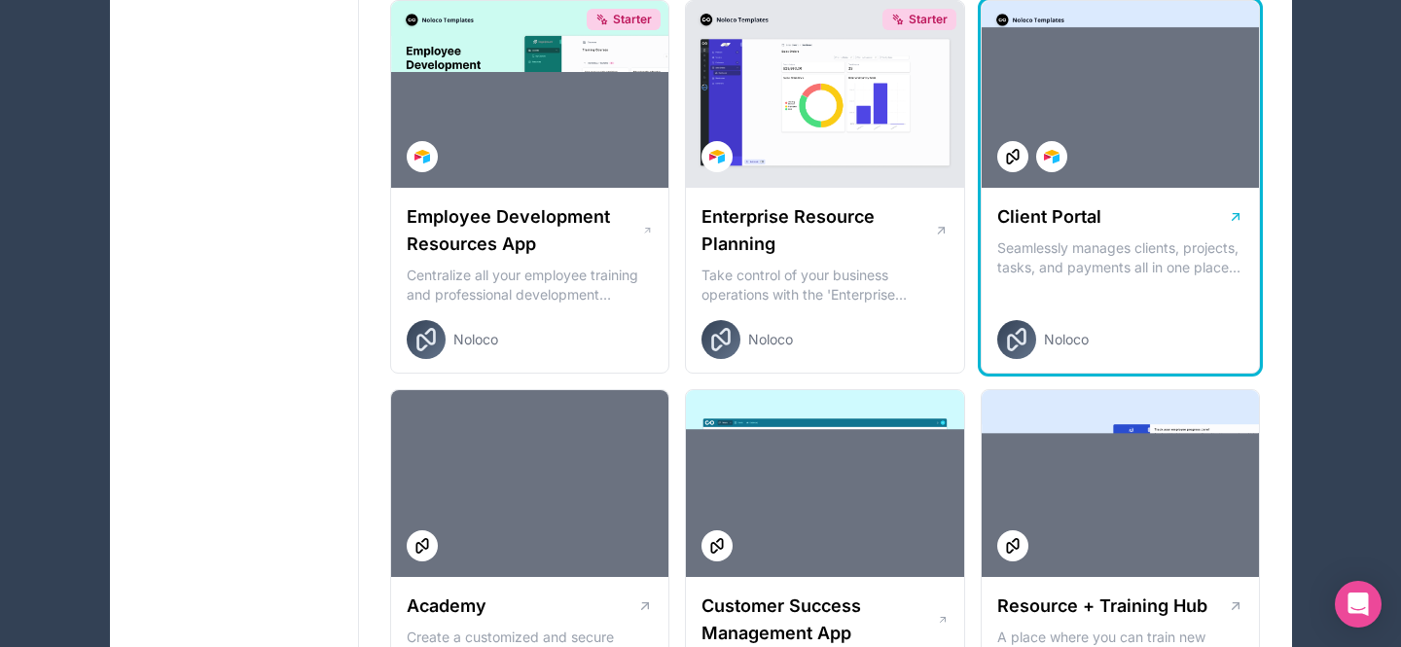
scroll to position [1666, 0]
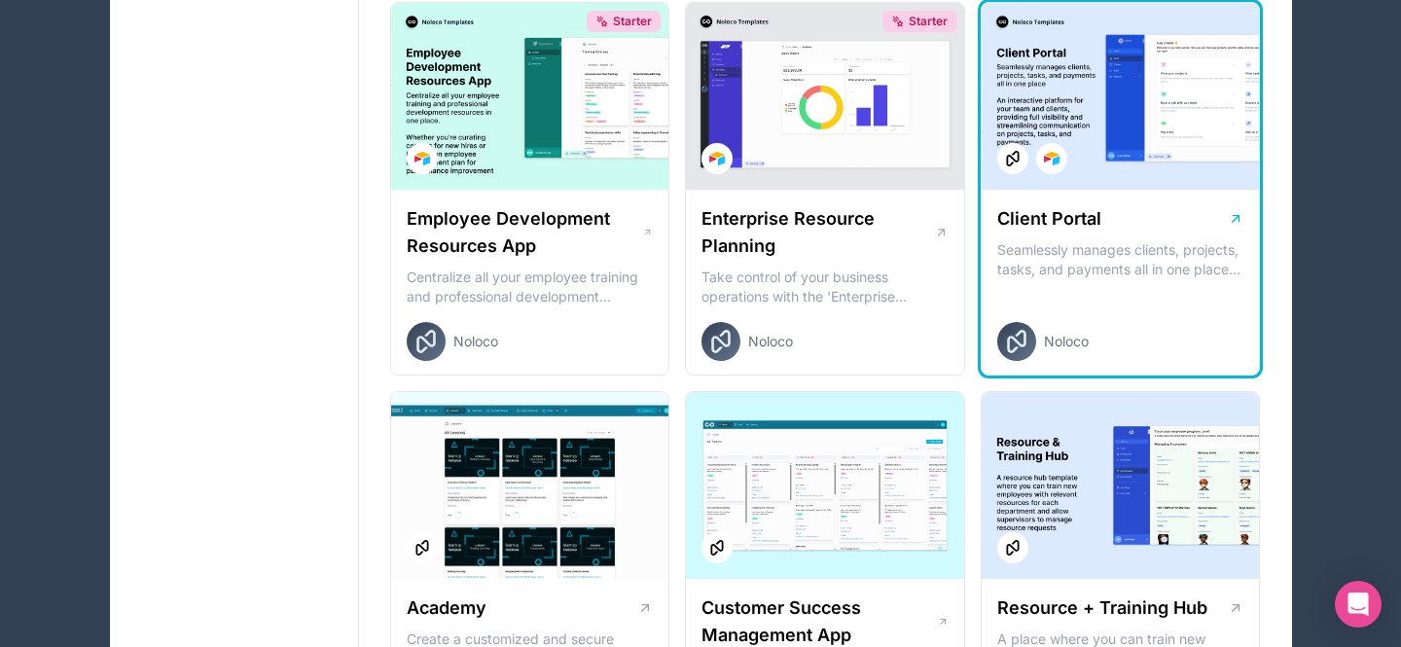
click at [1090, 39] on div at bounding box center [1121, 96] width 278 height 187
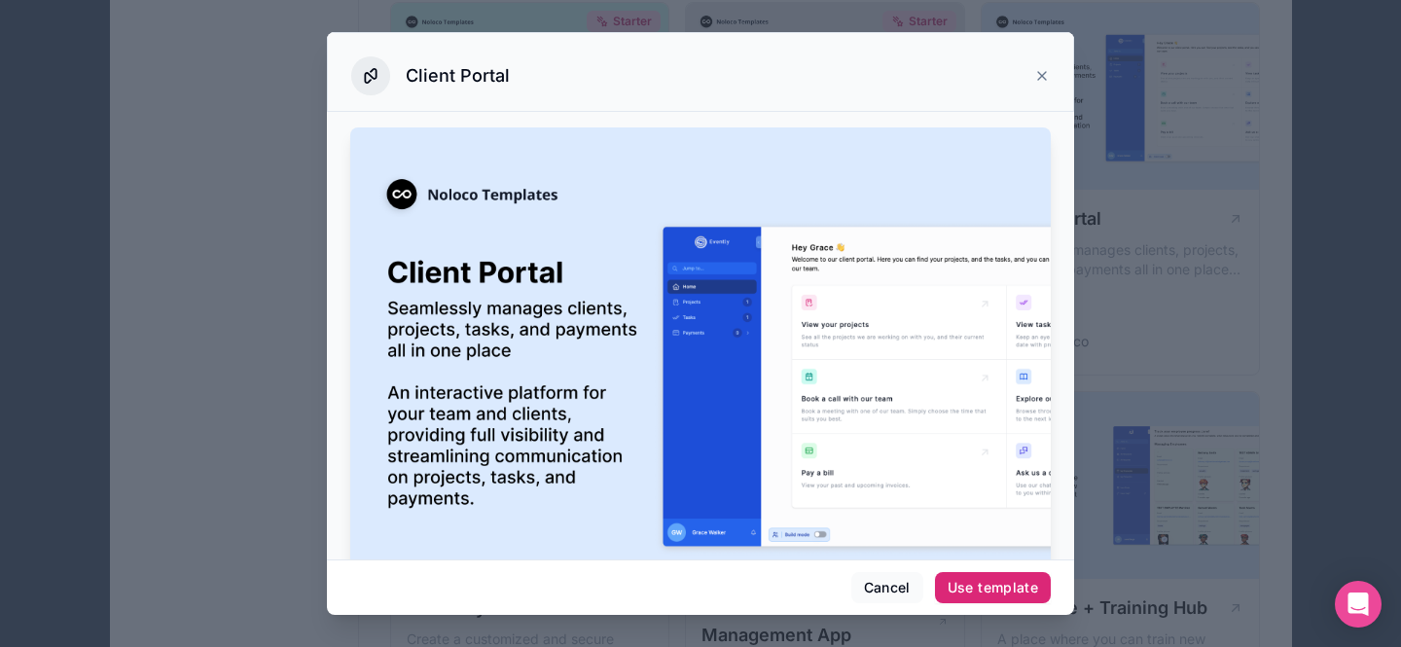
click at [951, 580] on div "Use template" at bounding box center [993, 588] width 90 height 18
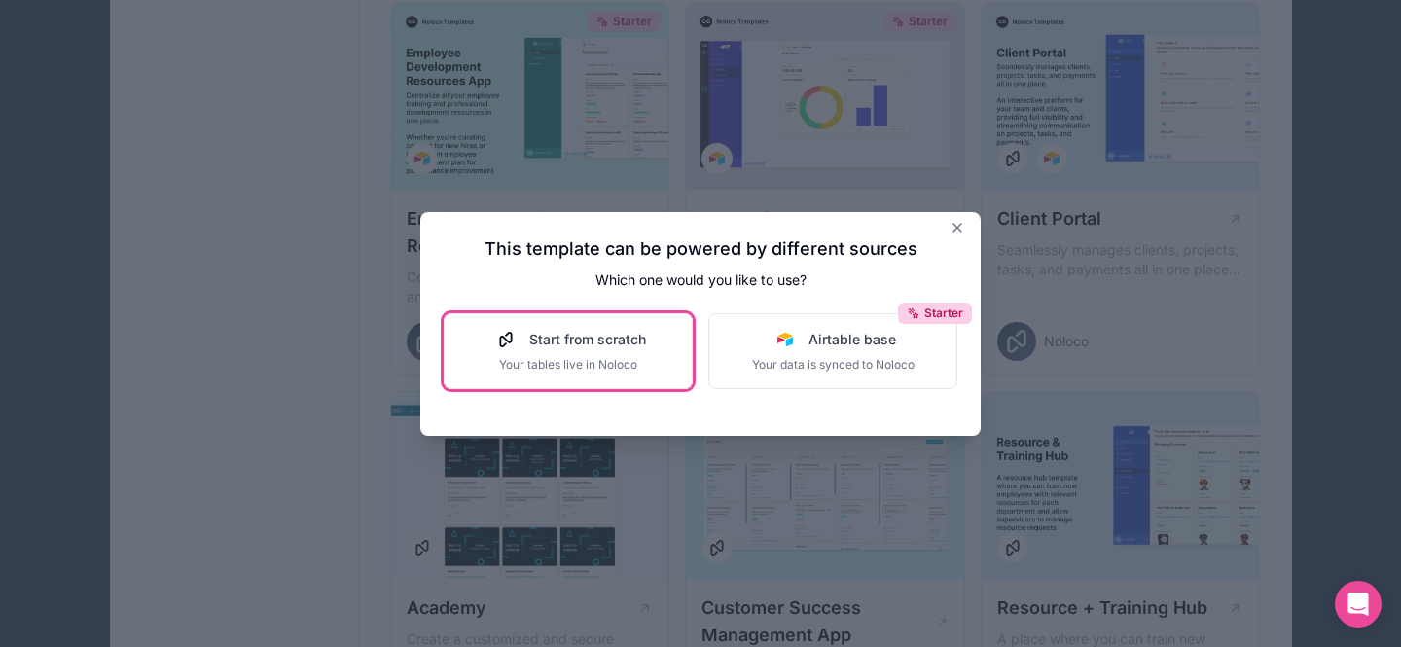
click at [592, 335] on span "Start from scratch" at bounding box center [587, 339] width 117 height 19
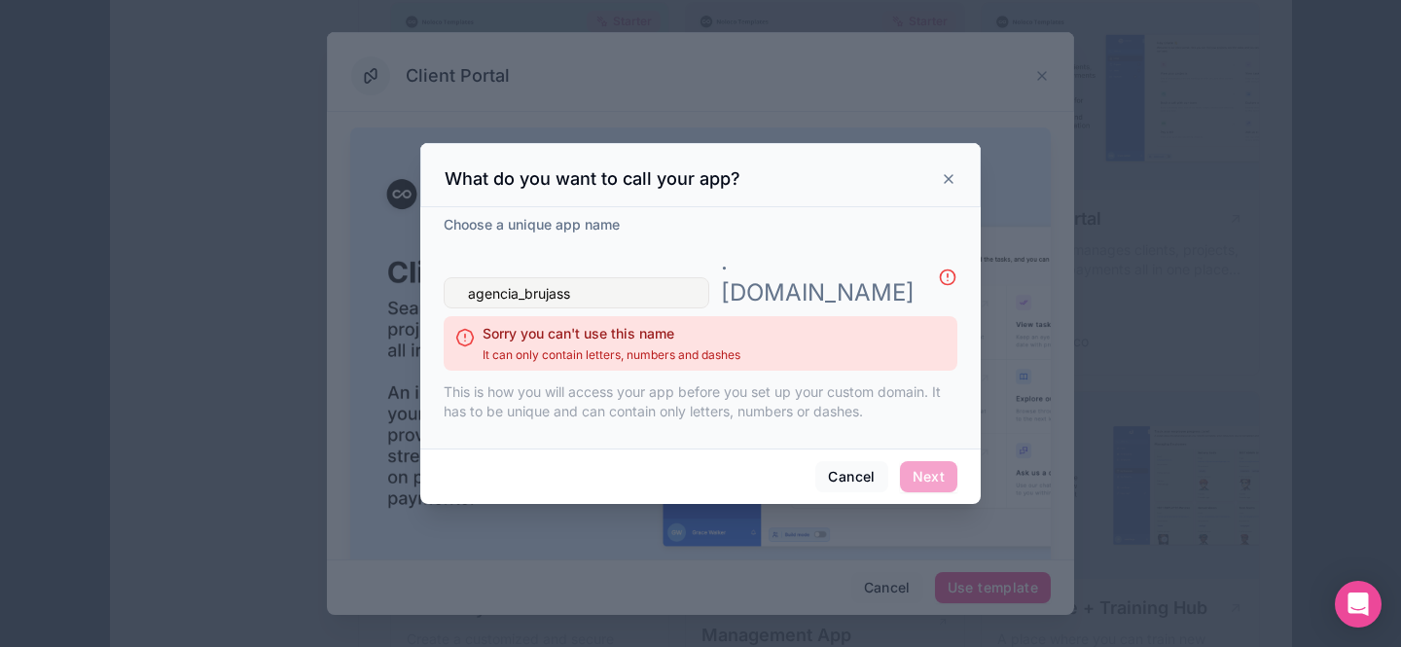
click at [526, 277] on input "agencia_brujass" at bounding box center [577, 292] width 266 height 31
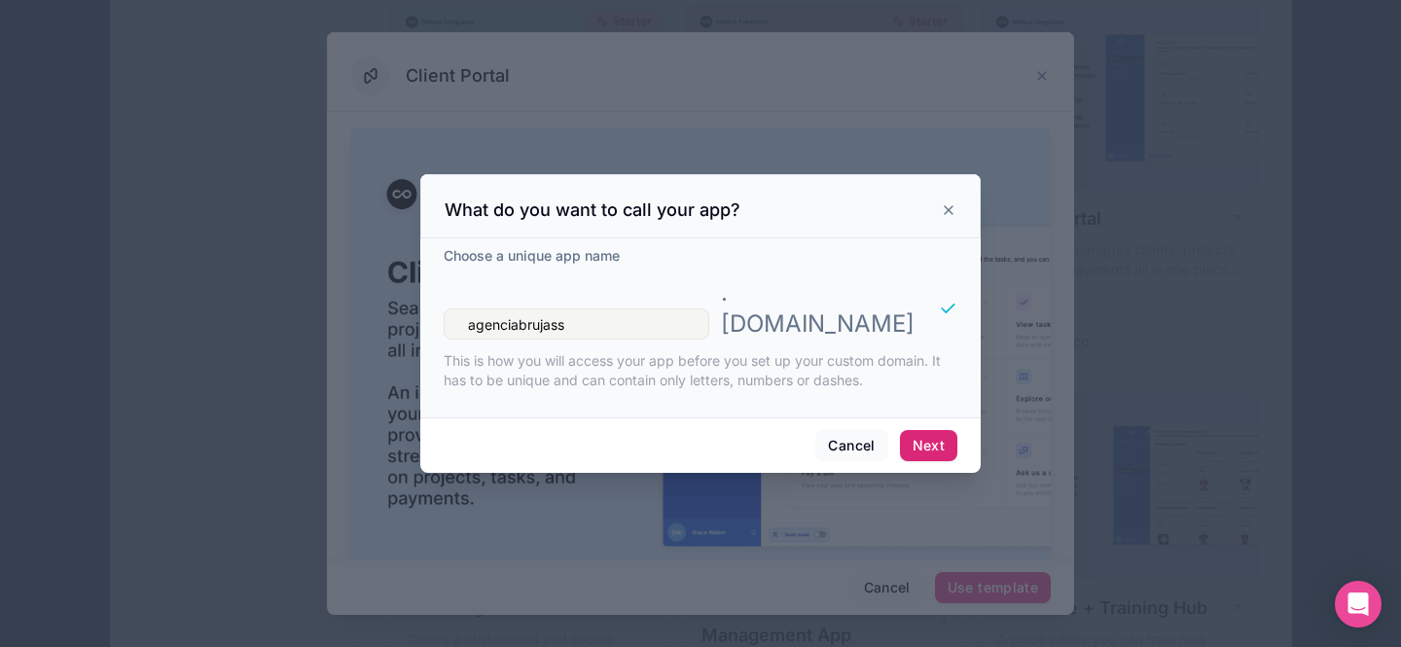
type input "agenciabrujass"
click at [938, 430] on button "Next" at bounding box center [928, 445] width 57 height 31
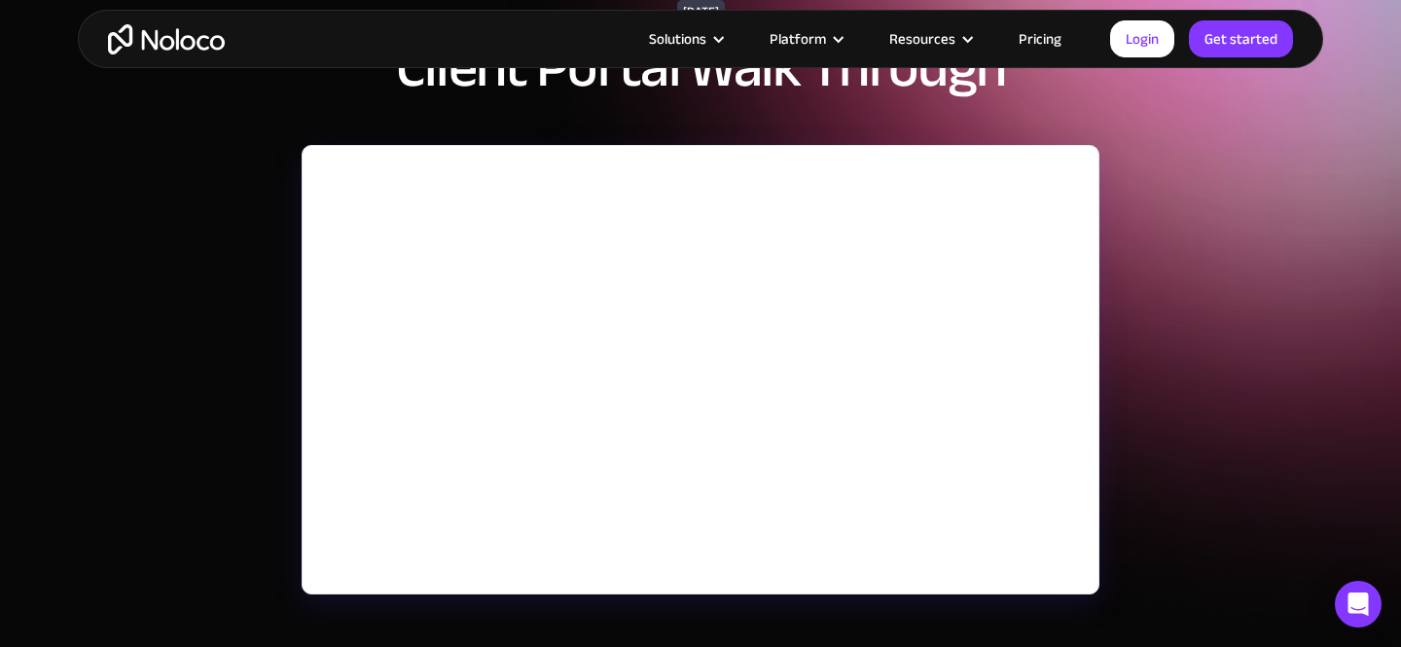
scroll to position [154, 0]
